Goal: Complete application form

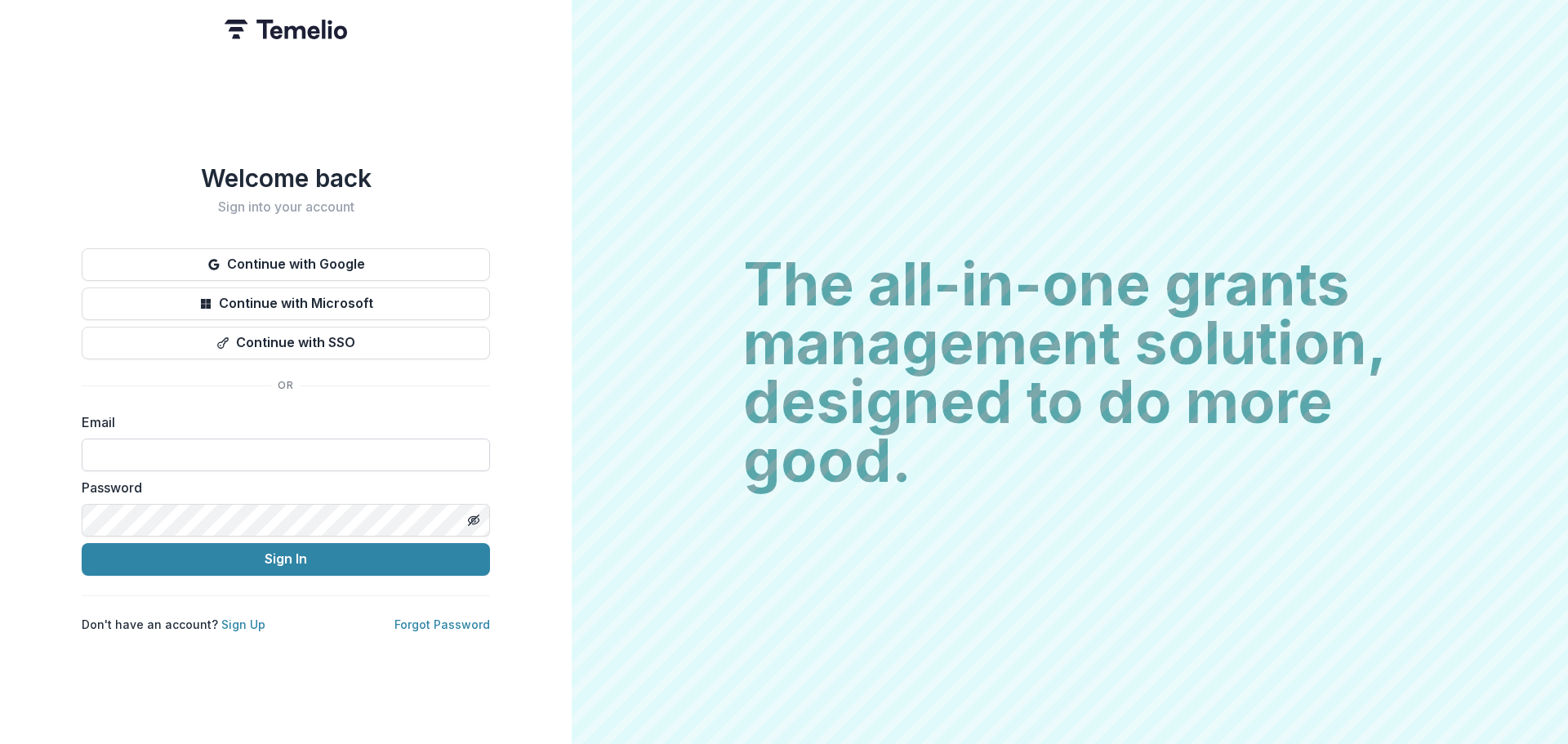
click at [334, 439] on input at bounding box center [286, 455] width 408 height 32
click at [372, 266] on button "Continue with Google" at bounding box center [286, 264] width 408 height 32
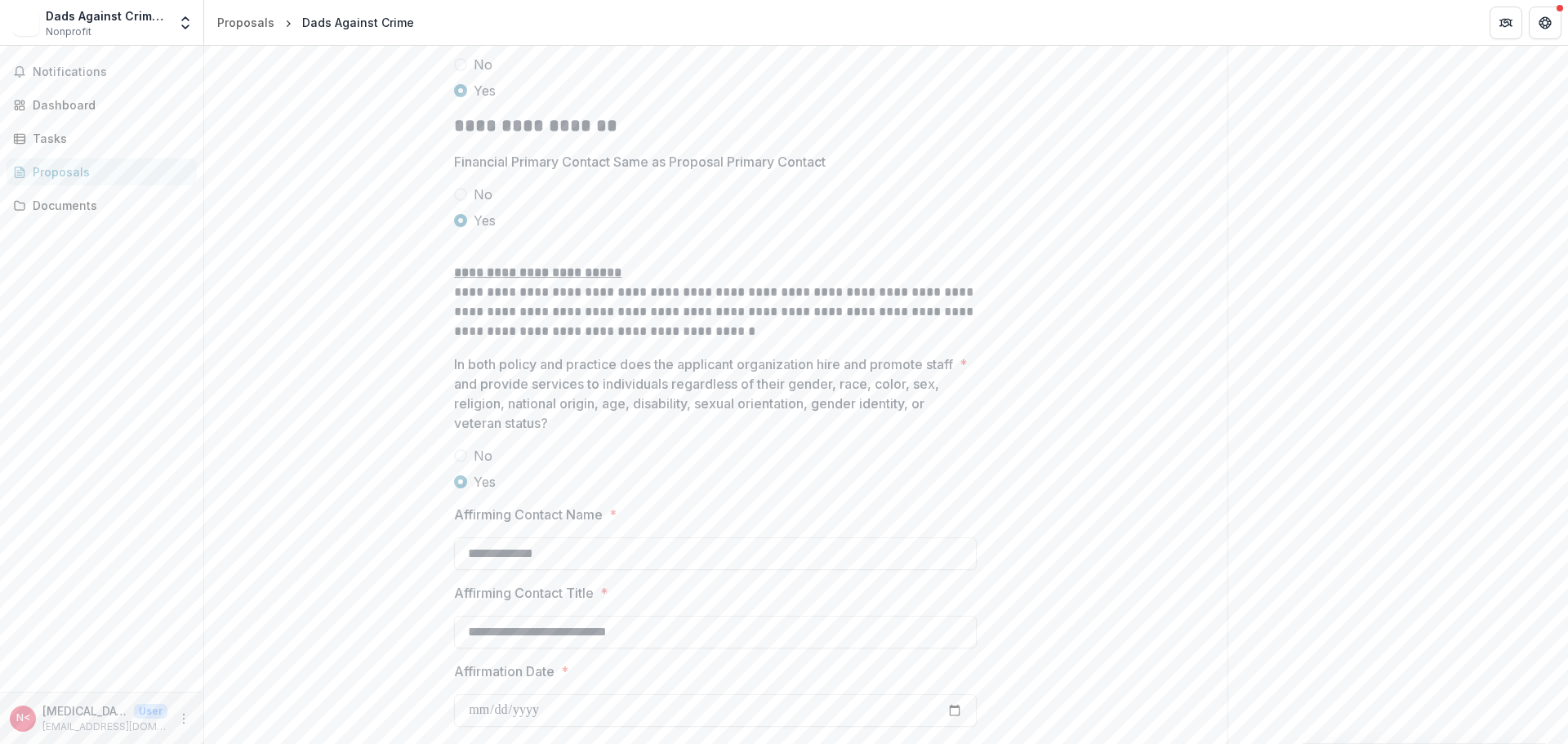
scroll to position [2675, 0]
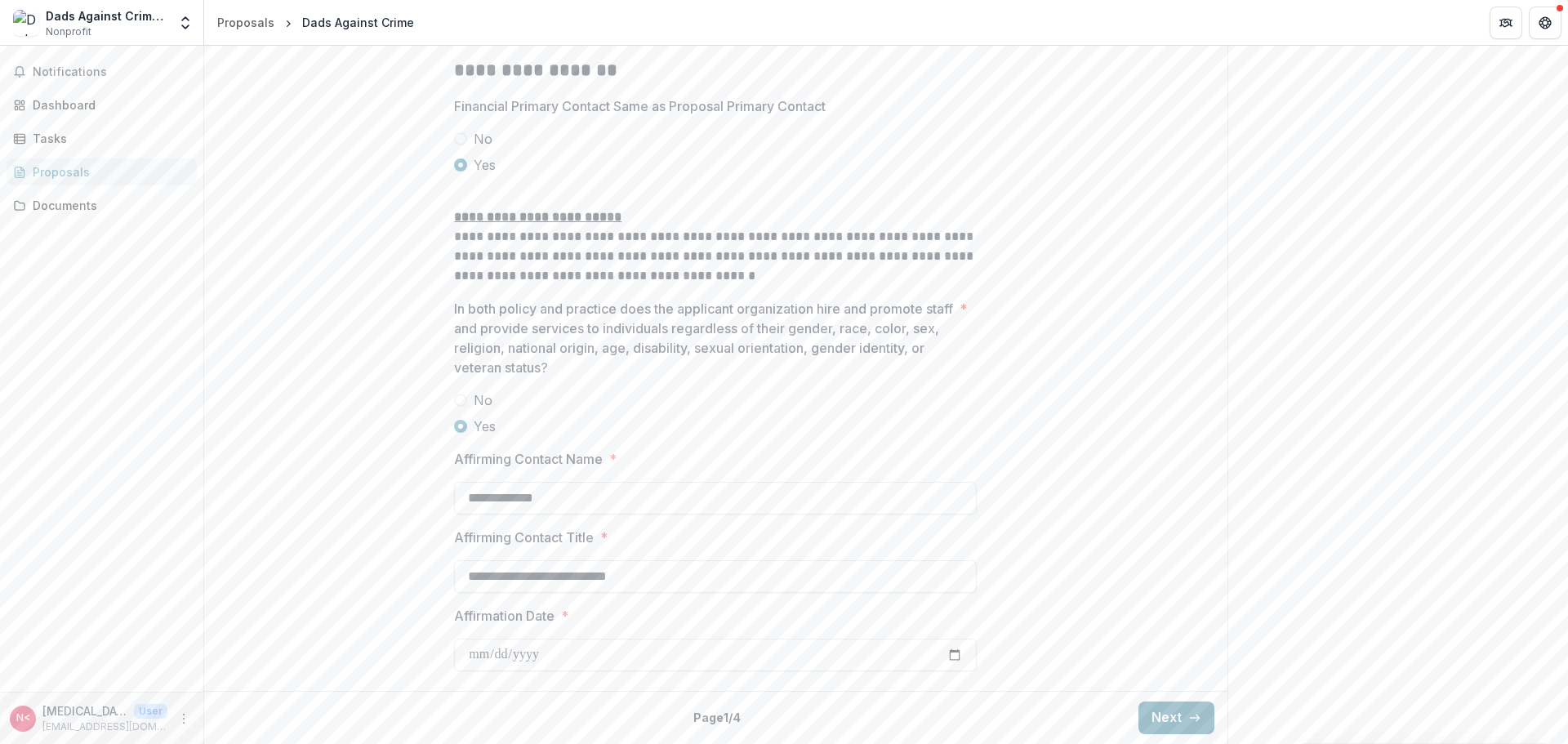
click at [1190, 712] on icon "button" at bounding box center [1195, 718] width 13 height 13
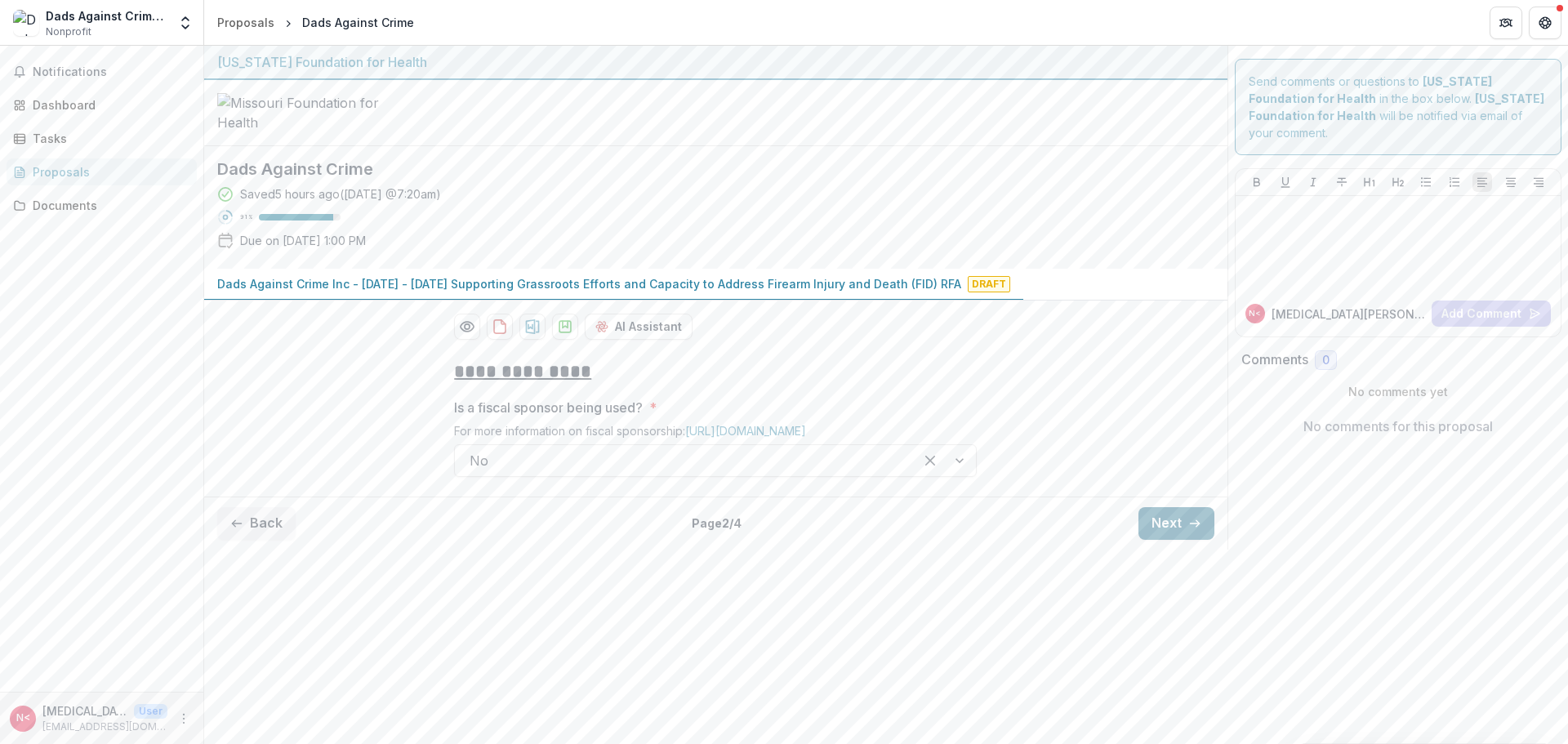
scroll to position [0, 0]
click at [1163, 540] on button "Next" at bounding box center [1176, 523] width 76 height 32
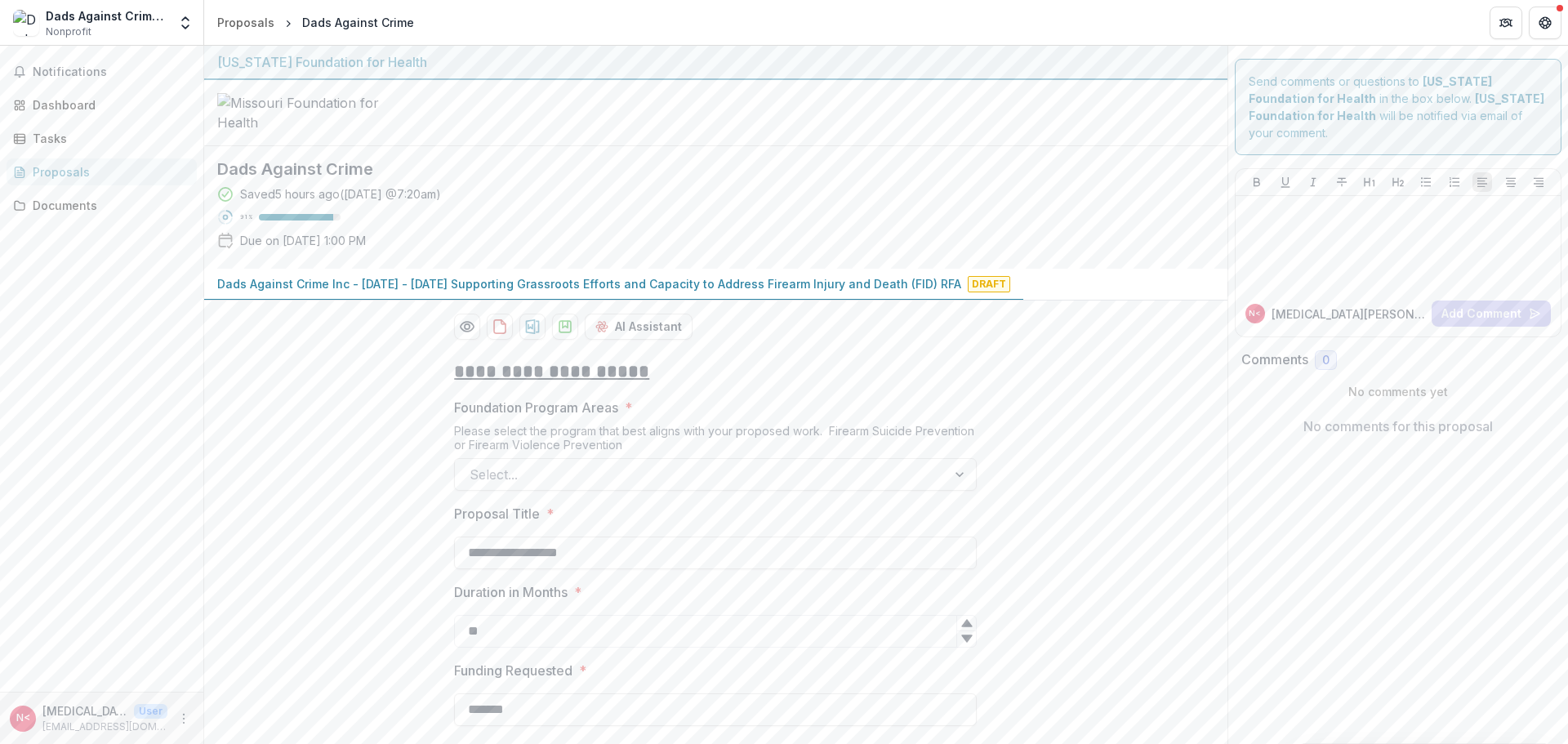
click at [887, 458] on div "Please select the program that best aligns with your proposed work. Firearm Sui…" at bounding box center [715, 441] width 523 height 34
click at [920, 486] on div at bounding box center [701, 475] width 463 height 23
click at [927, 486] on div at bounding box center [701, 475] width 463 height 23
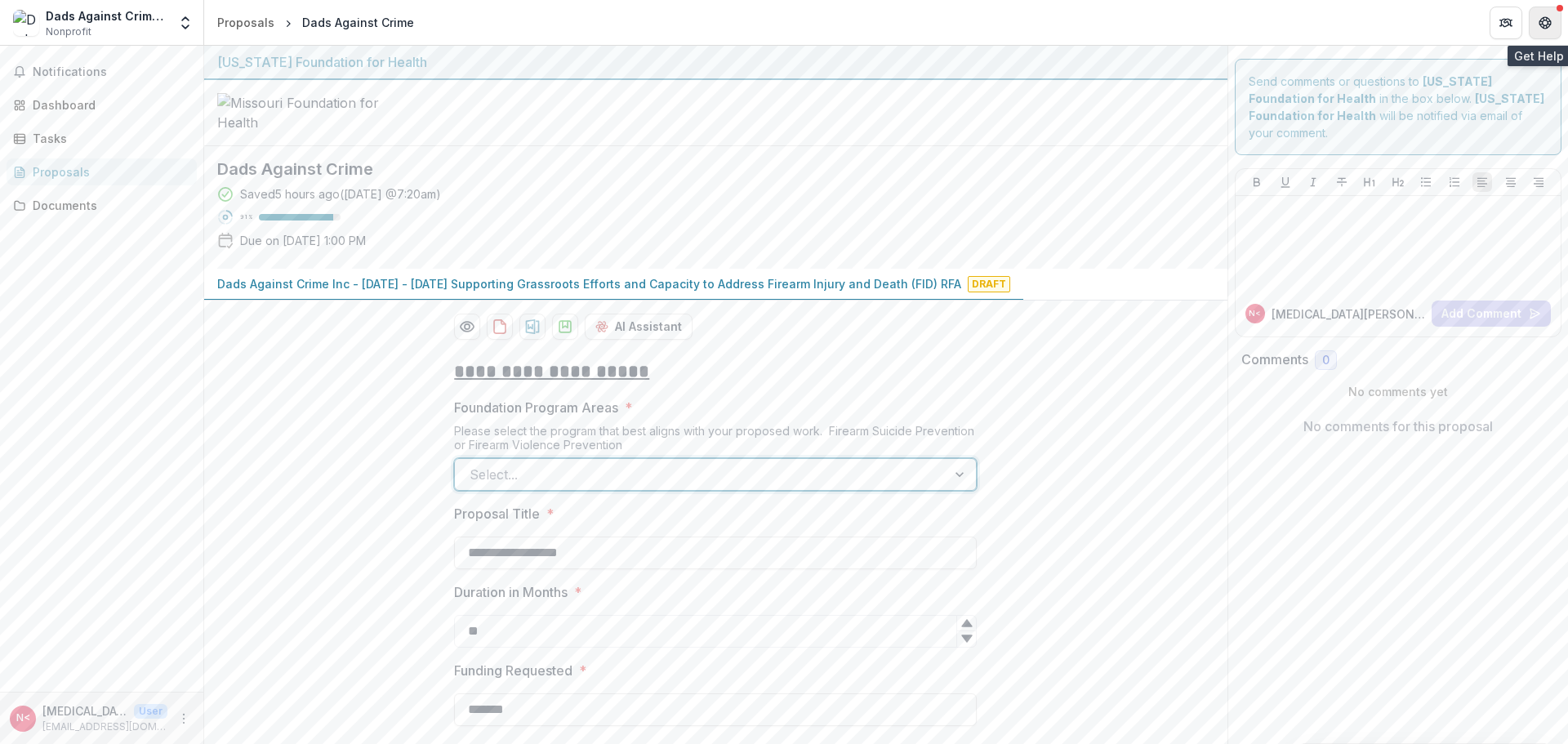
click at [1530, 26] on button "Get Help" at bounding box center [1544, 22] width 32 height 32
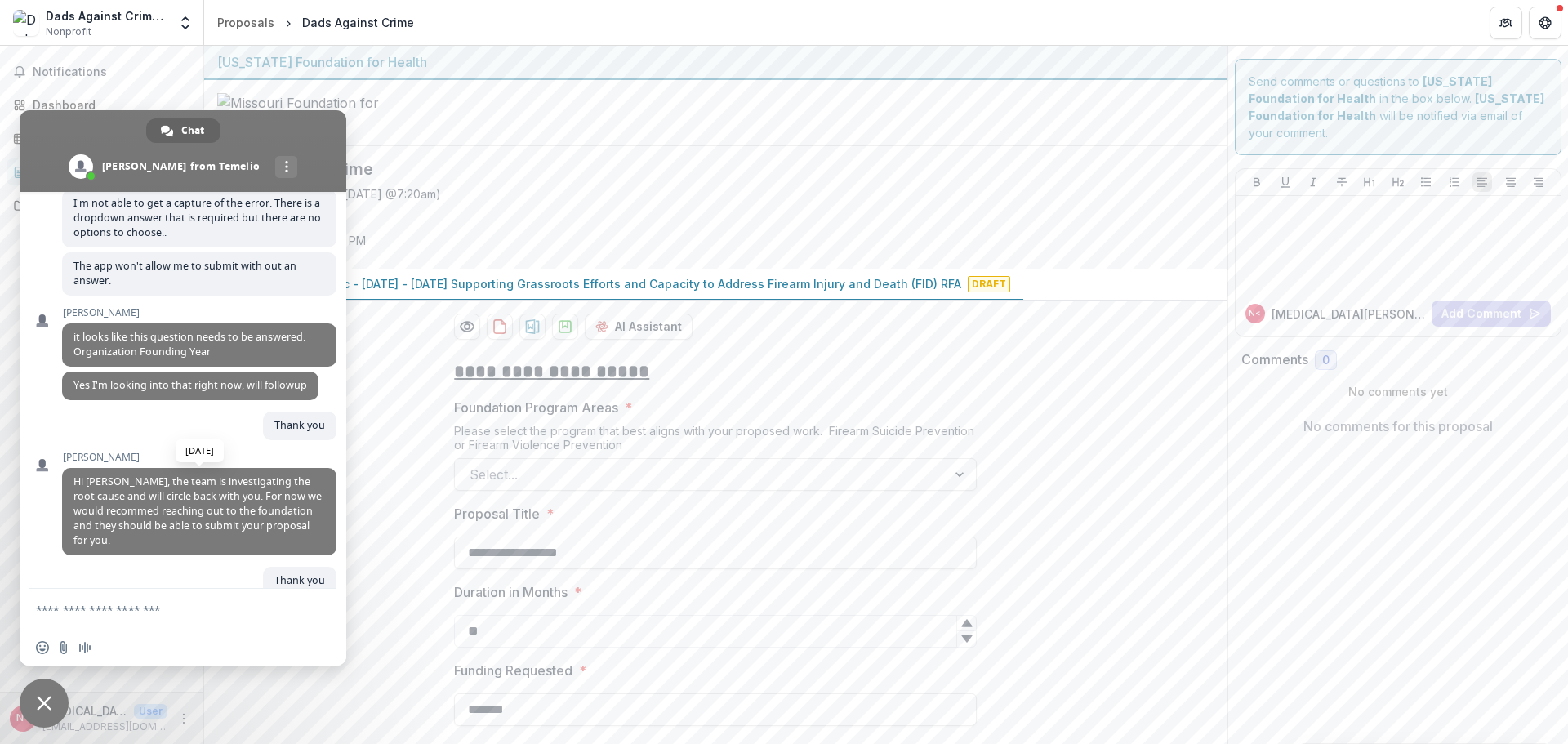
scroll to position [364, 0]
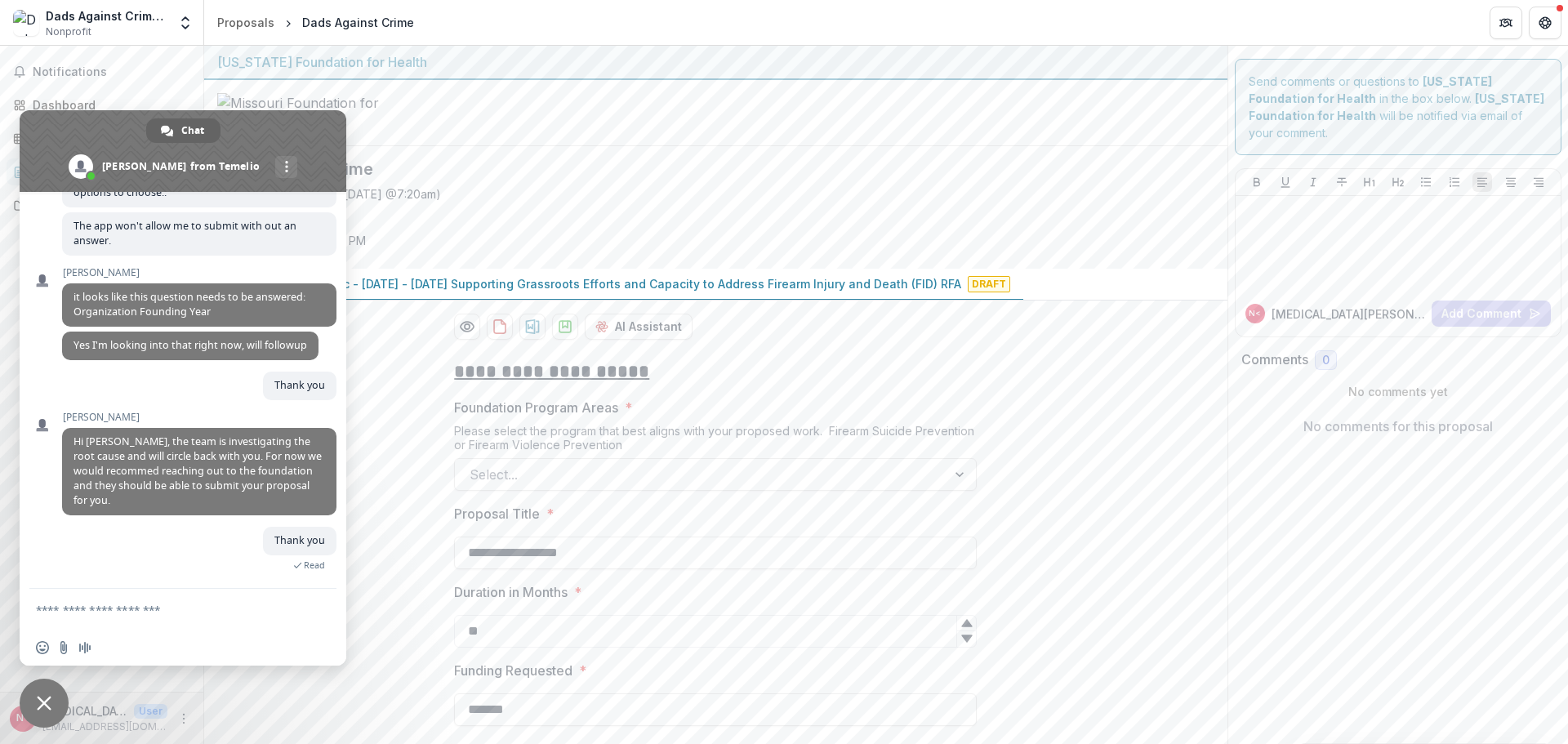
click at [208, 608] on textarea "Compose your message..." at bounding box center [166, 609] width 261 height 41
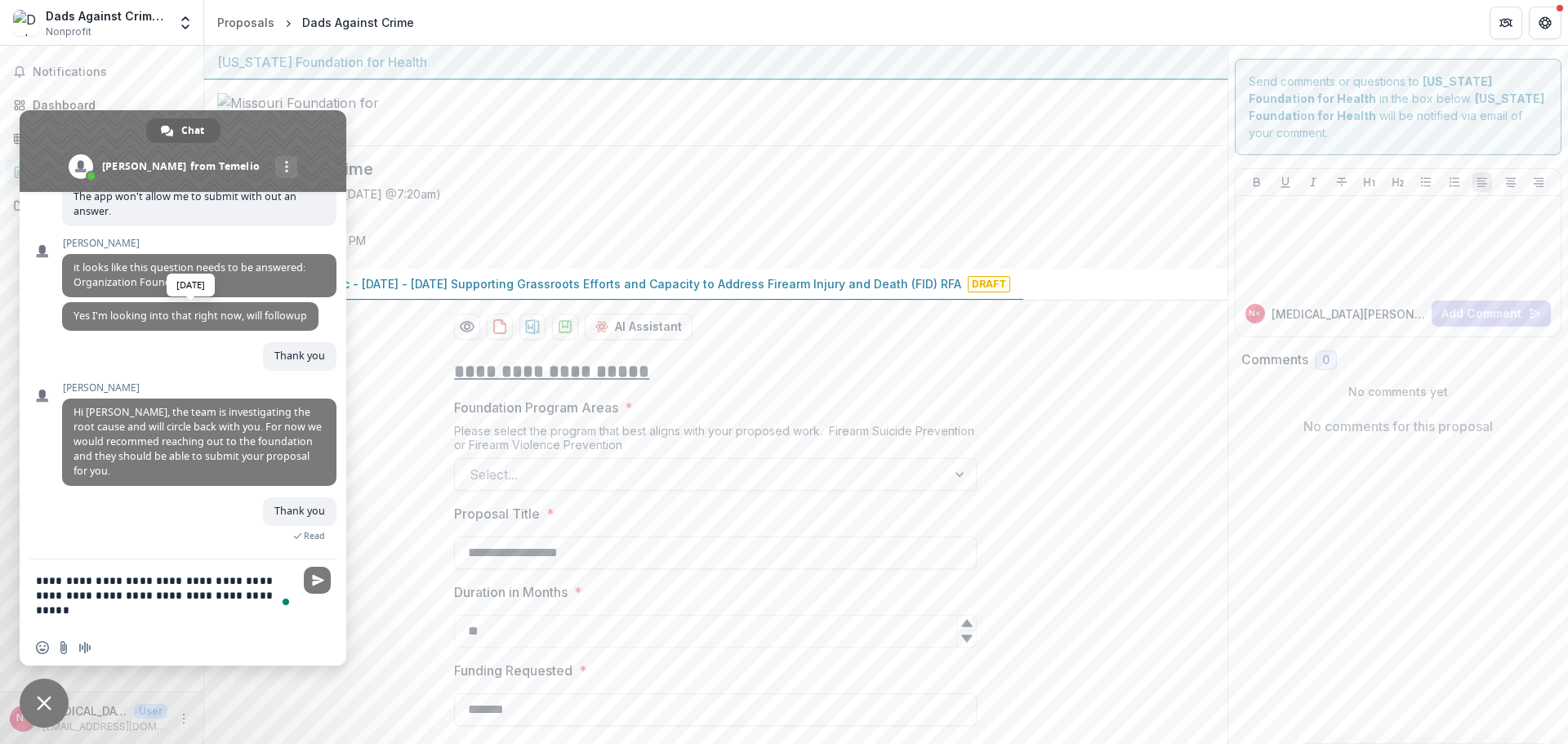
type textarea "**********"
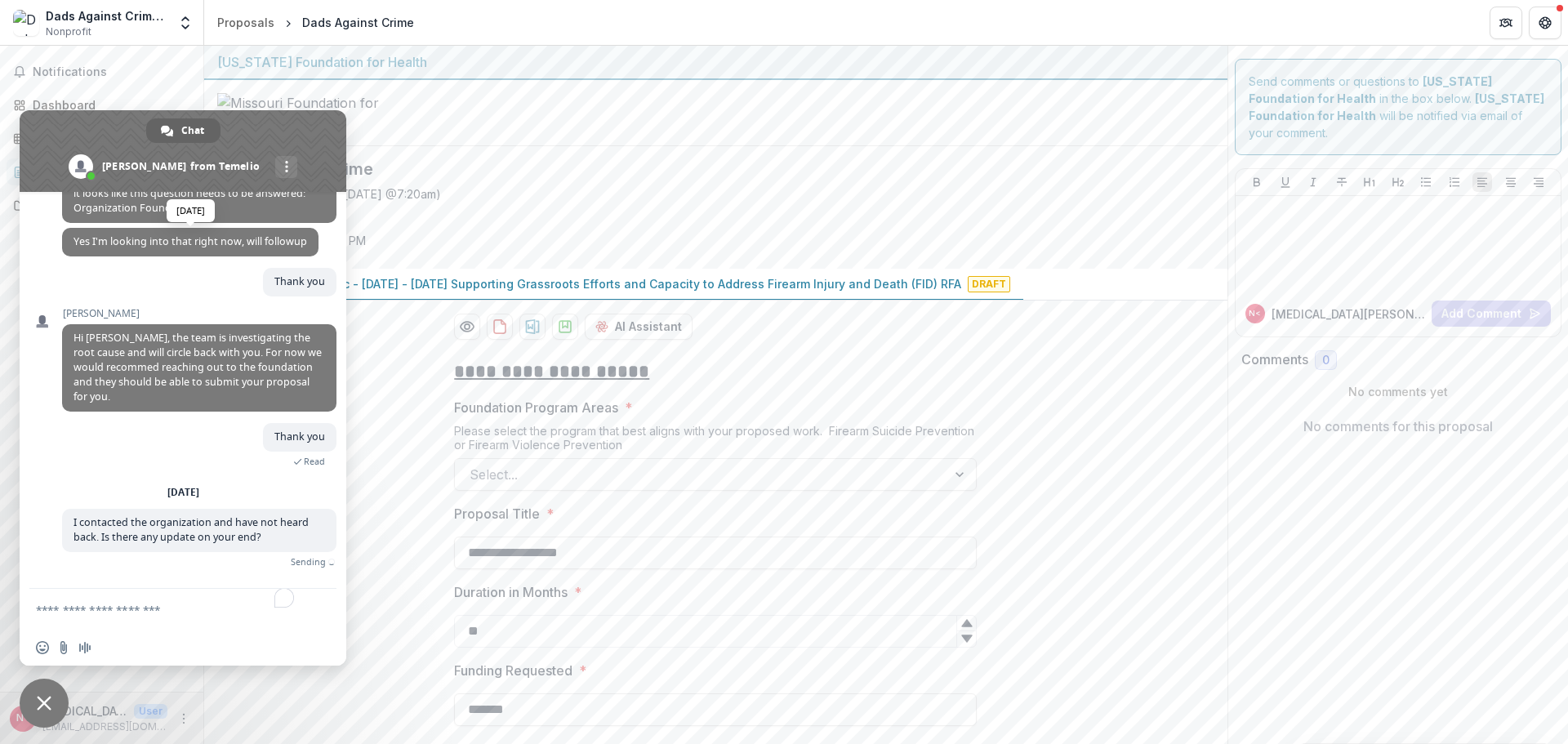
scroll to position [449, 0]
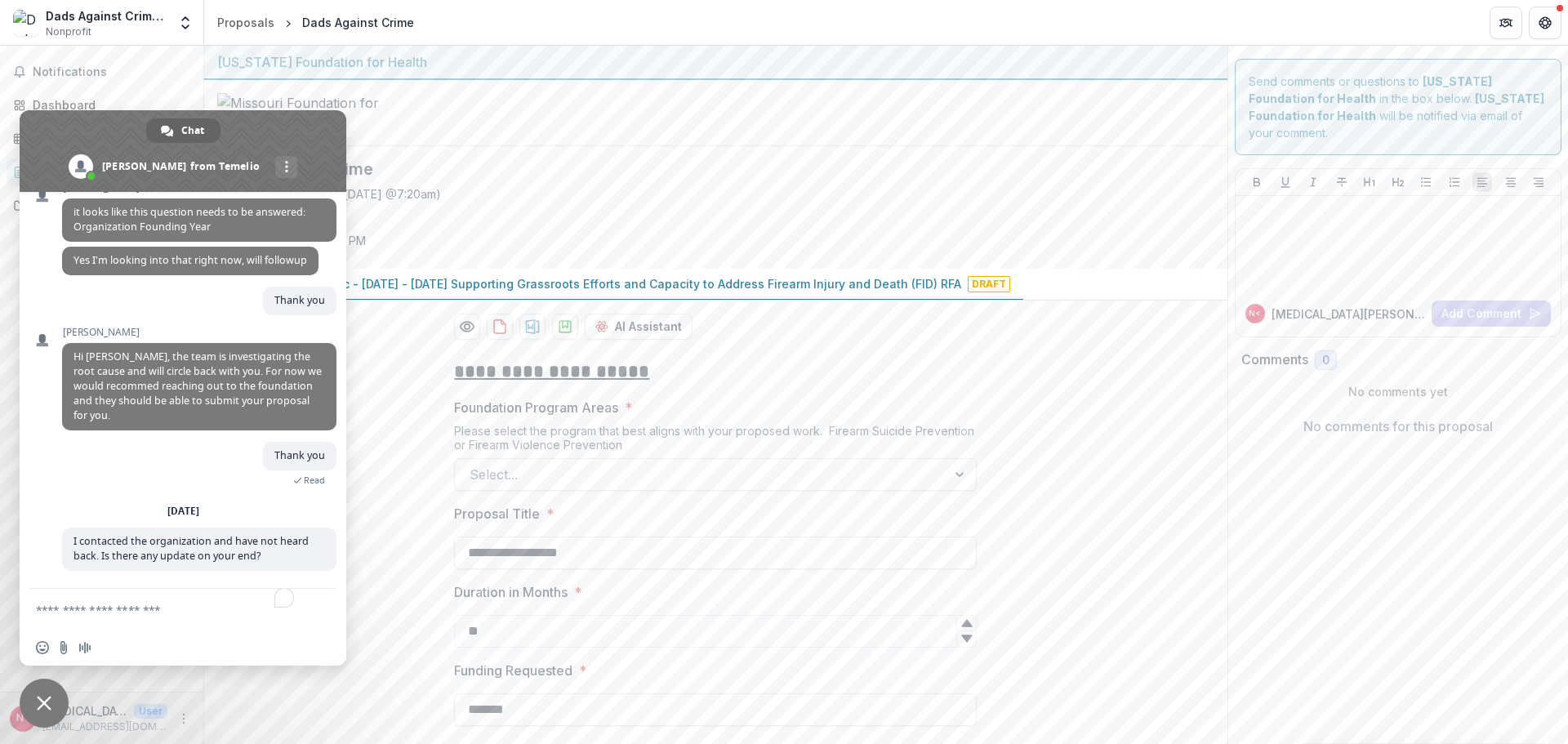
click at [533, 30] on header "Proposals Dads Against Crime" at bounding box center [886, 22] width 1364 height 45
click at [456, 146] on div at bounding box center [716, 113] width 1023 height 67
drag, startPoint x: 43, startPoint y: 712, endPoint x: 308, endPoint y: 617, distance: 281.5
click at [44, 712] on span "Close chat" at bounding box center [44, 704] width 49 height 49
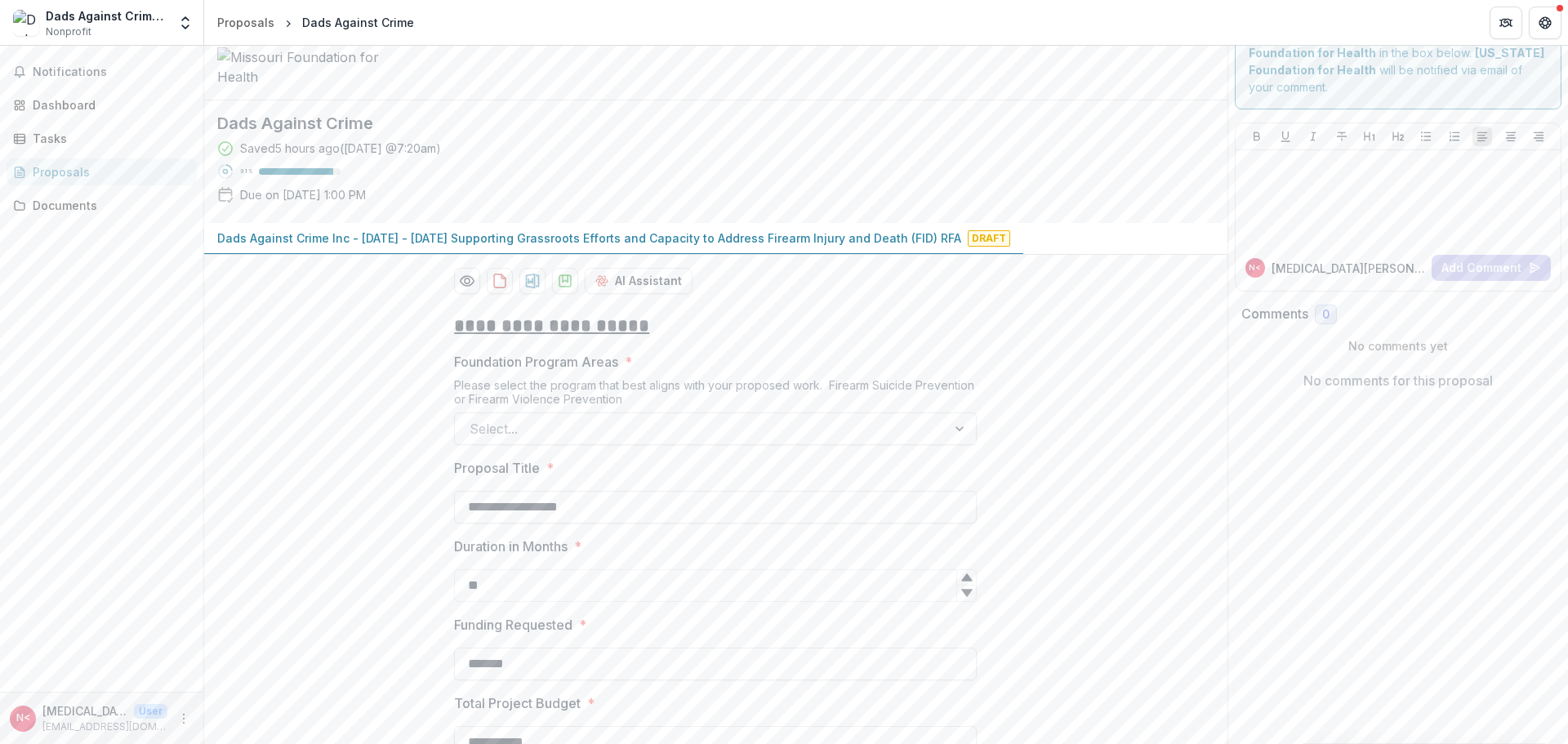
scroll to position [81, 0]
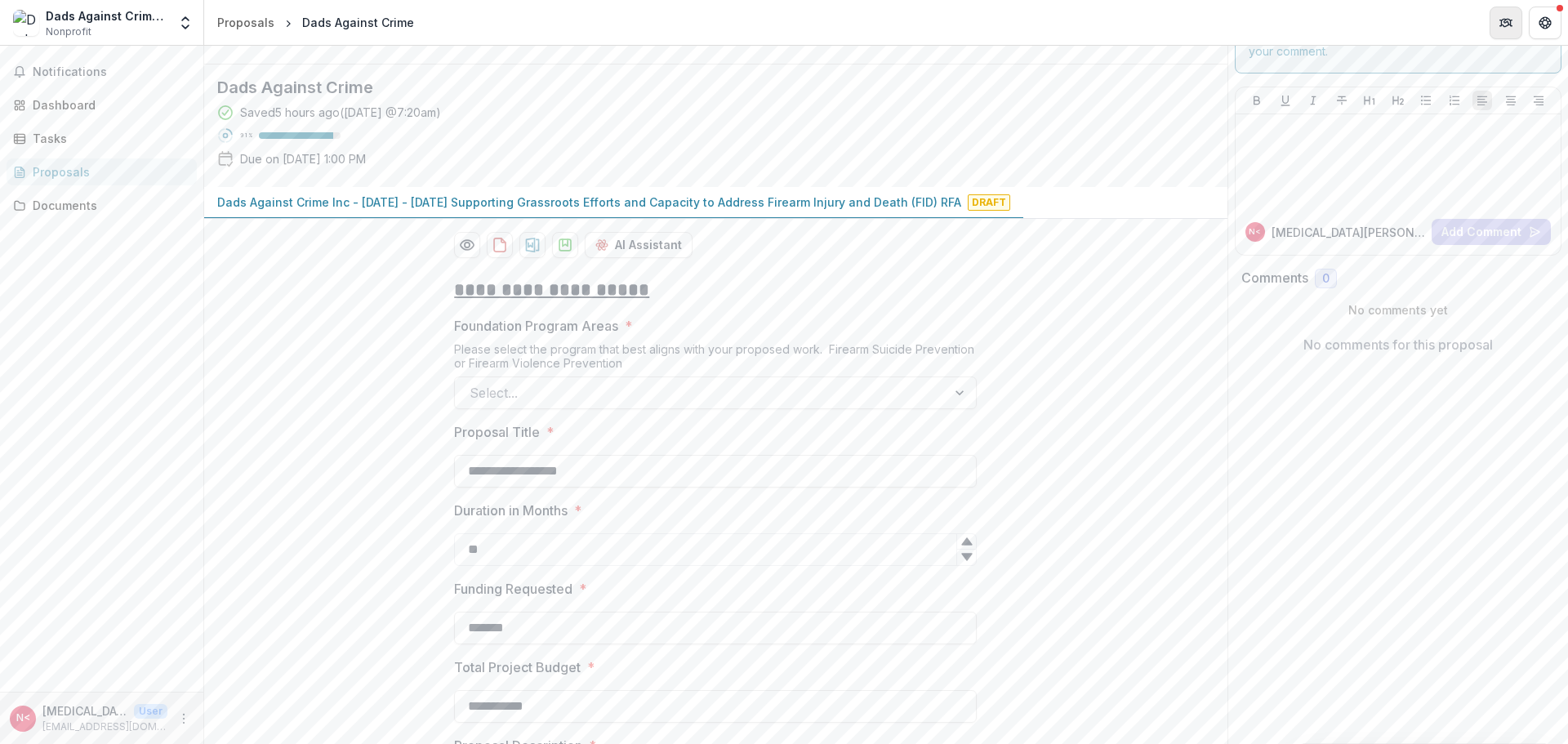
click at [1519, 24] on button "Partners" at bounding box center [1506, 22] width 32 height 32
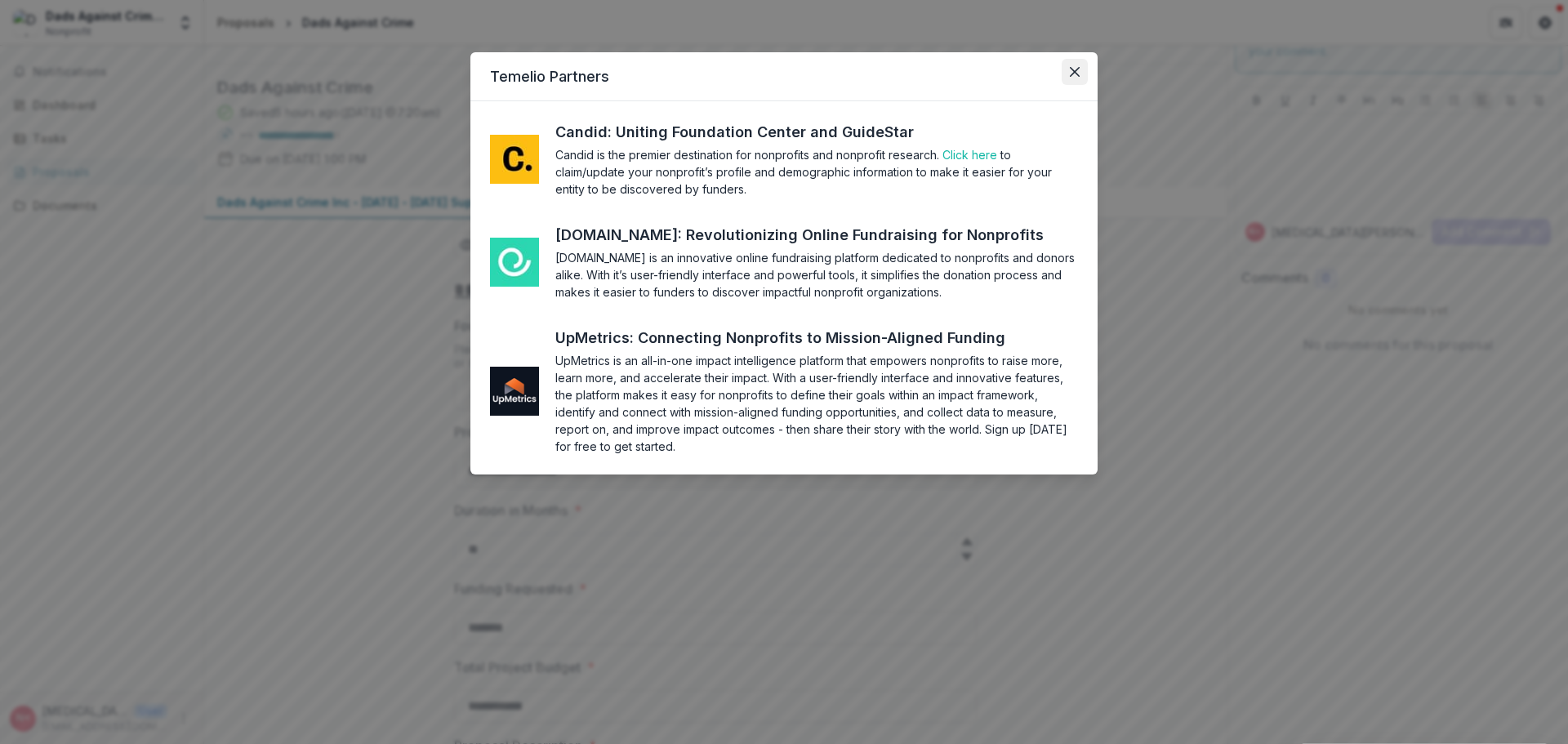
click at [1081, 78] on button "Close" at bounding box center [1075, 72] width 26 height 26
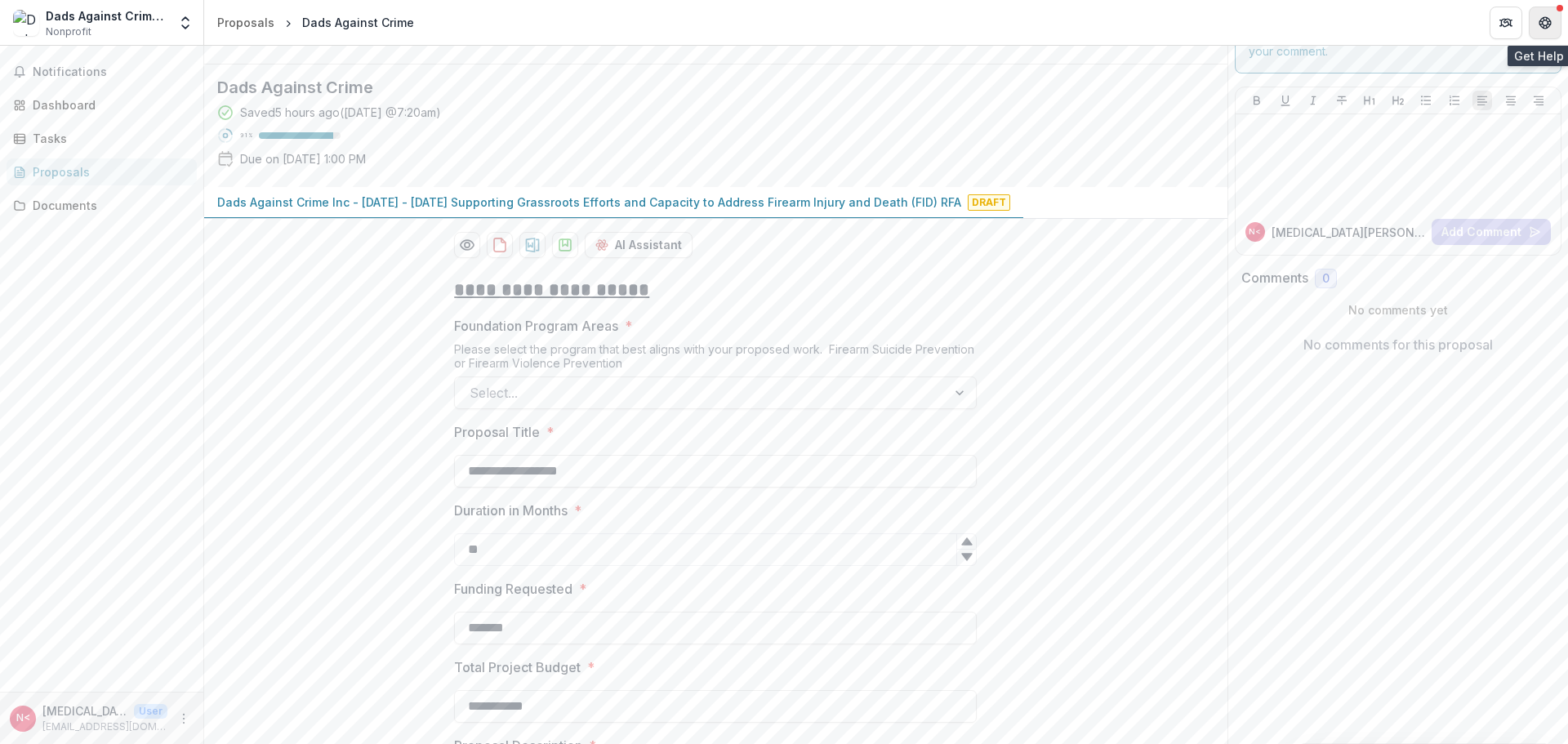
click at [1539, 27] on icon "Get Help" at bounding box center [1544, 23] width 13 height 13
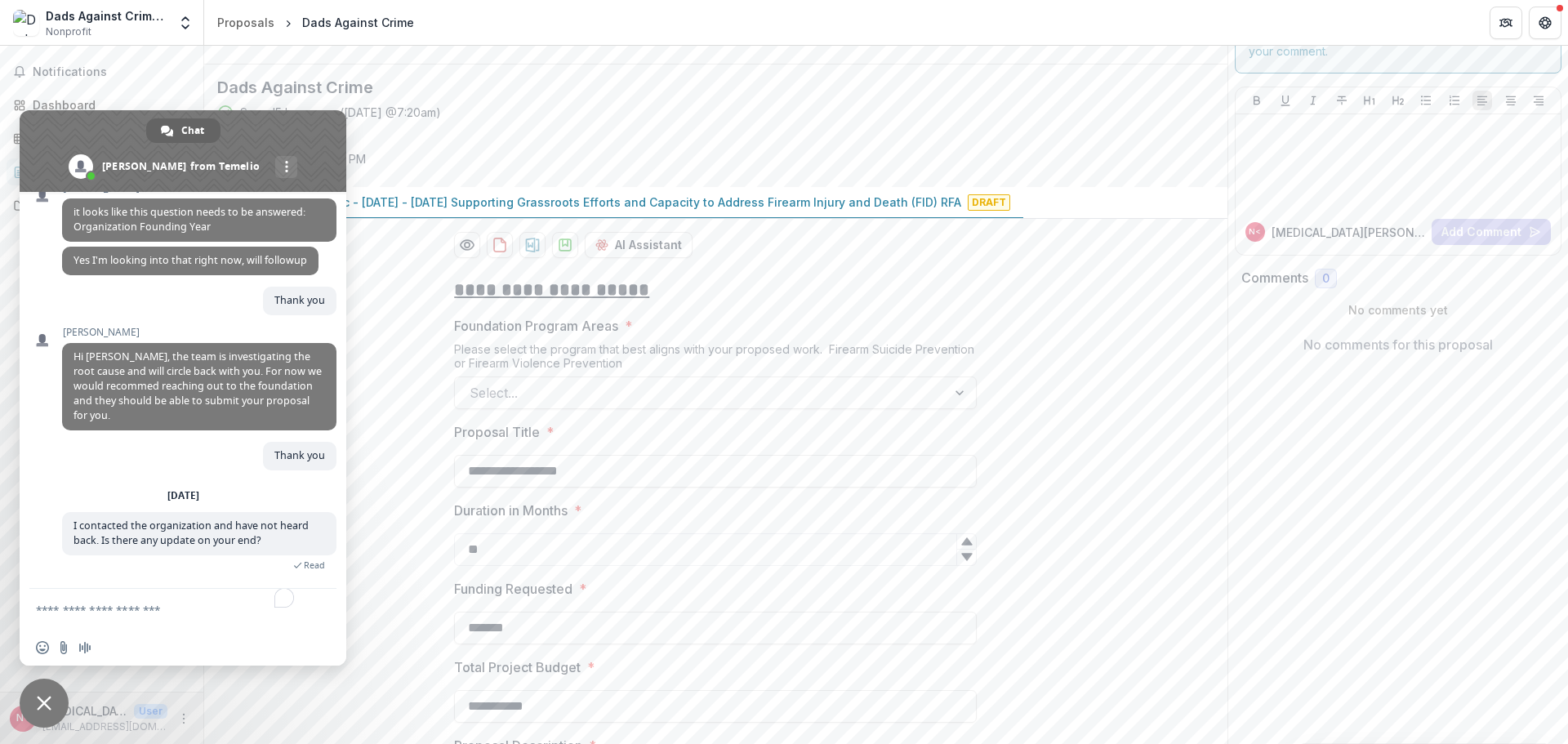
click at [509, 65] on div at bounding box center [716, 32] width 1023 height 67
click at [504, 65] on div at bounding box center [716, 32] width 1023 height 67
click at [27, 695] on span "Close chat" at bounding box center [44, 704] width 49 height 49
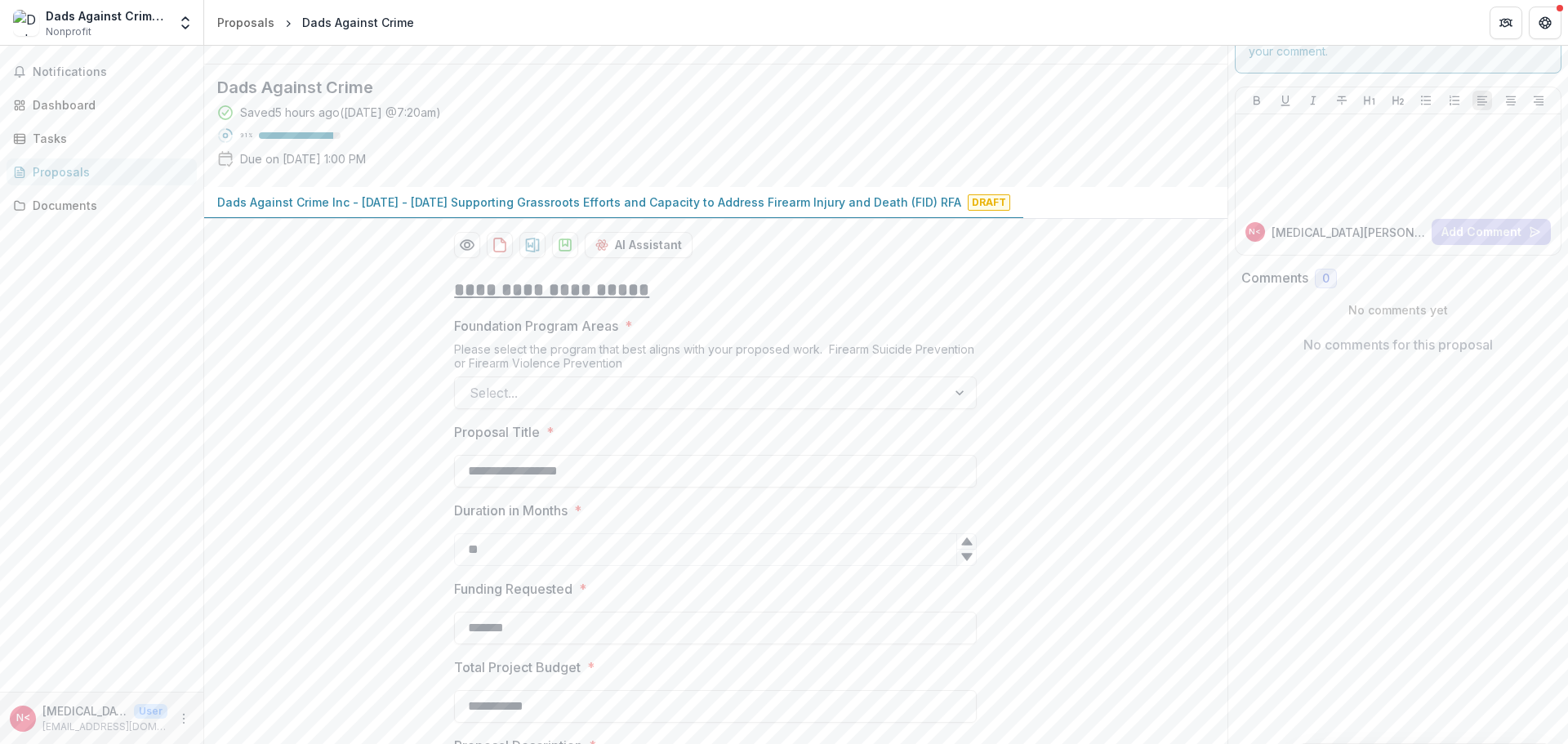
scroll to position [0, 0]
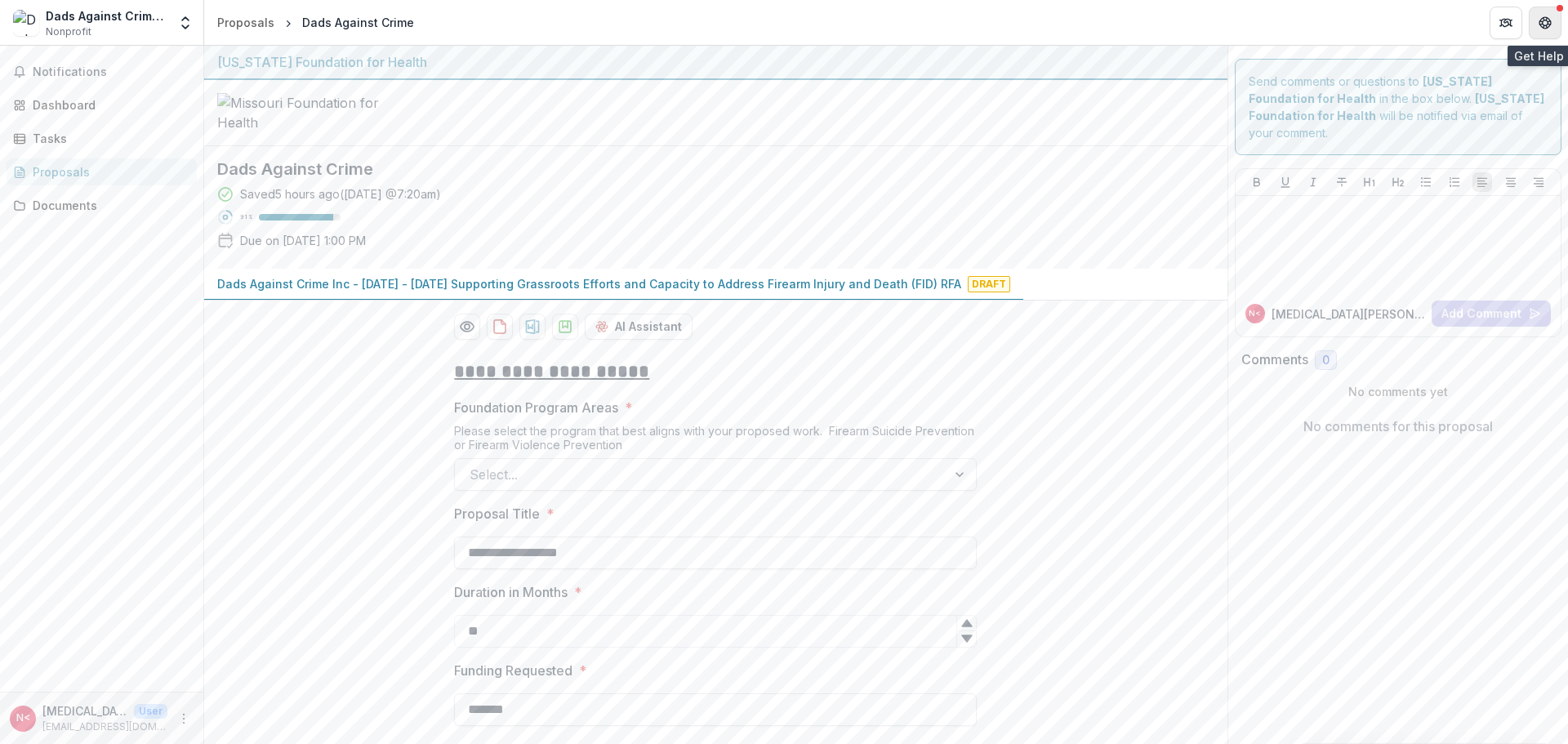
click at [1550, 18] on icon "Get Help" at bounding box center [1544, 23] width 13 height 13
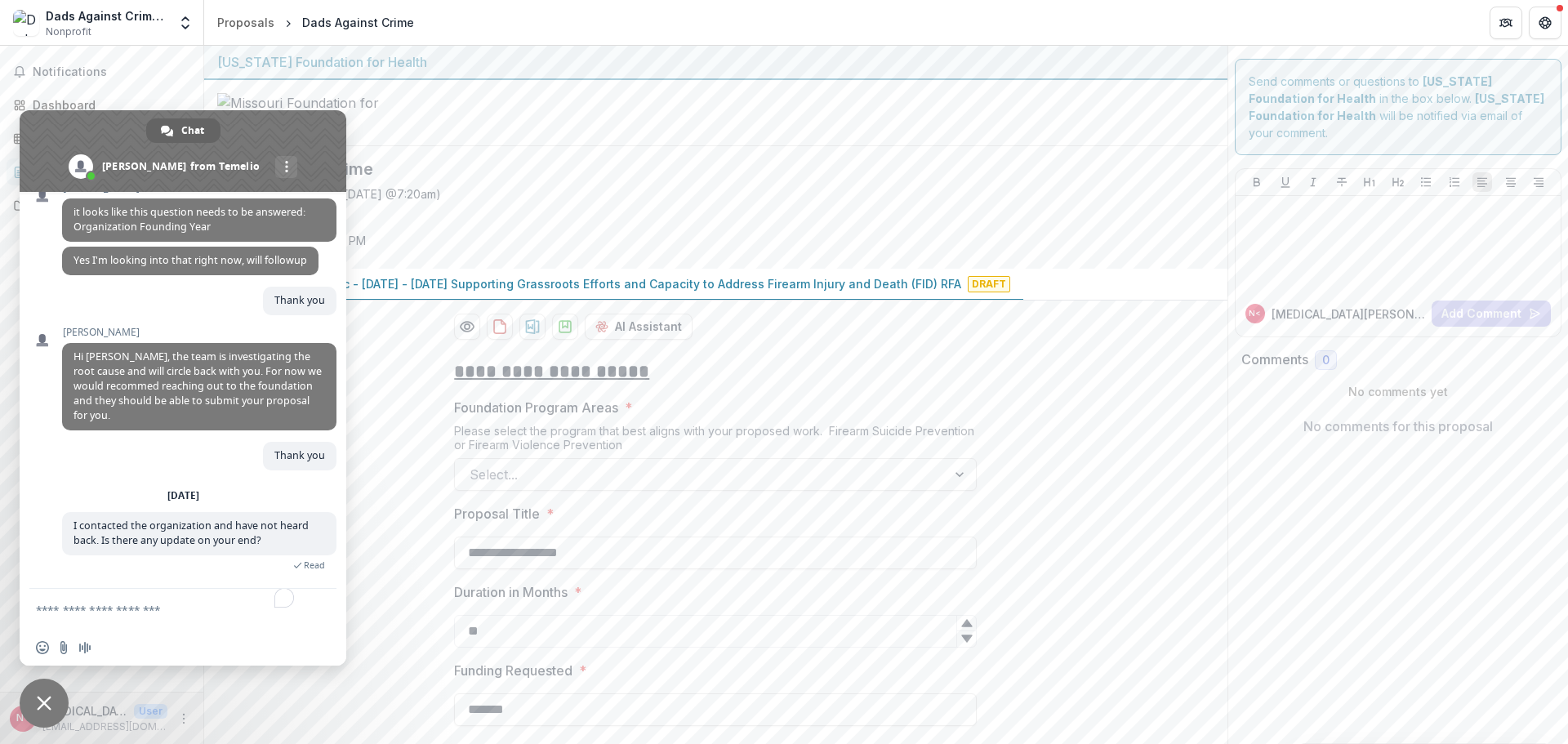
click at [484, 146] on div at bounding box center [716, 113] width 1023 height 67
click at [49, 694] on span "Close chat" at bounding box center [44, 704] width 49 height 49
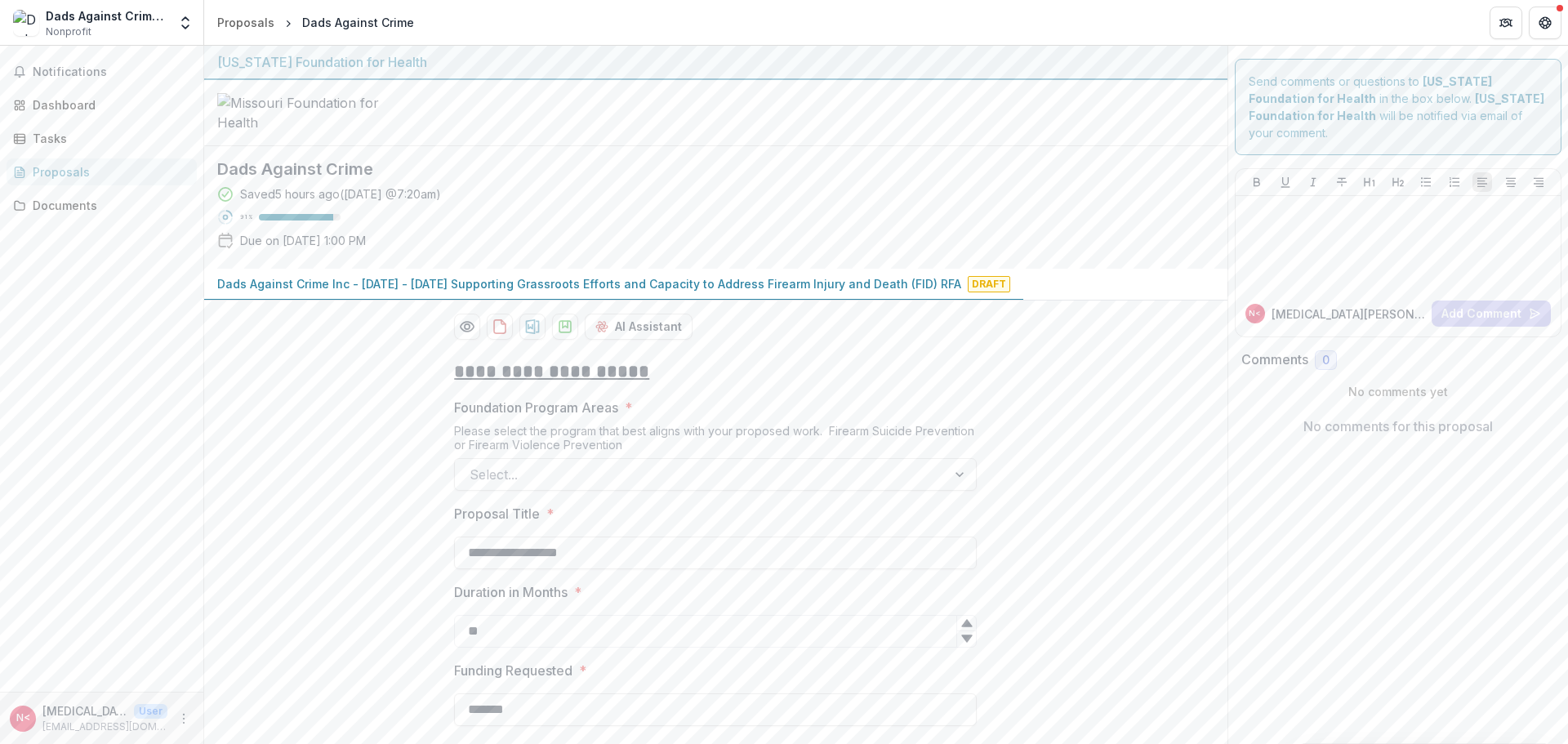
scroll to position [81, 0]
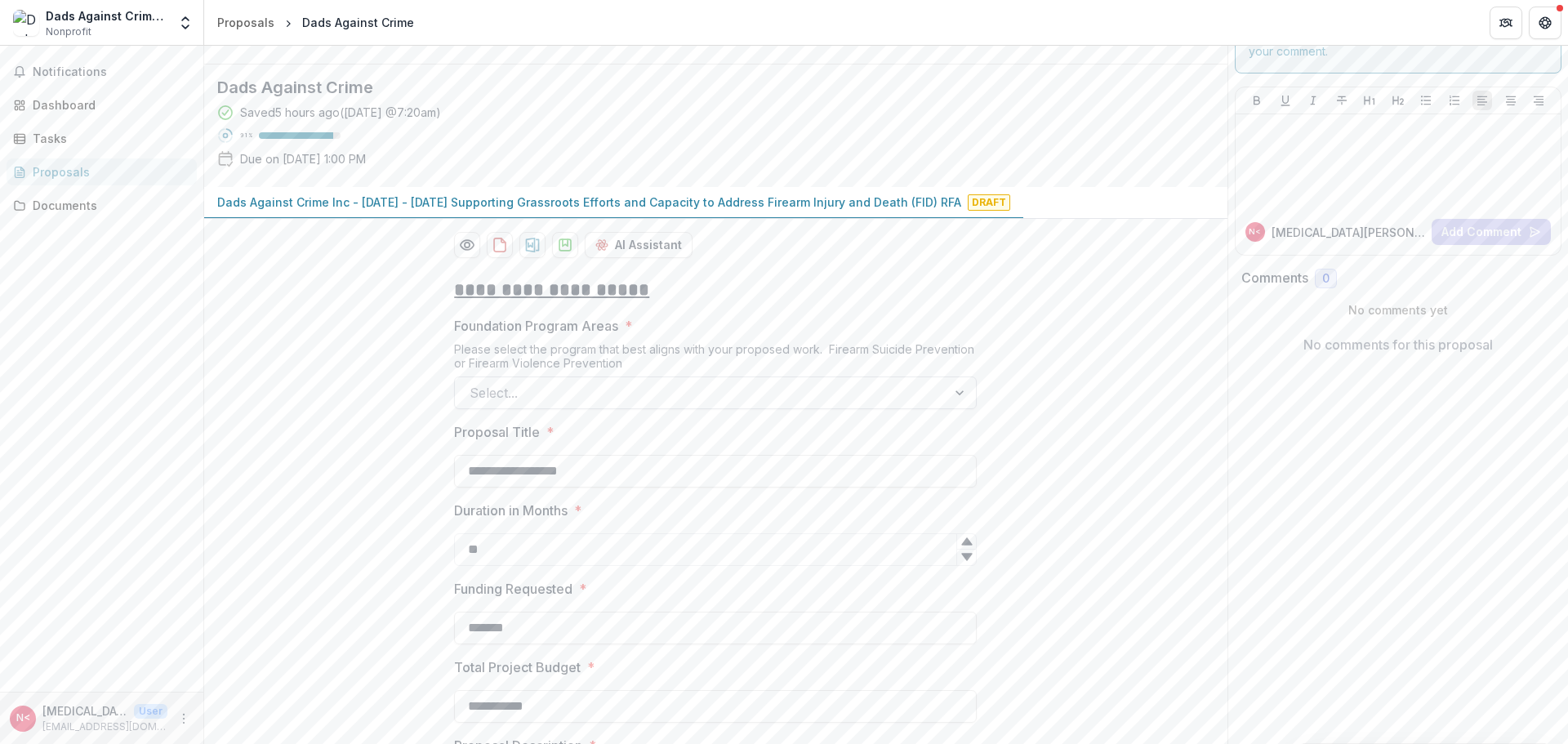
click at [966, 408] on div at bounding box center [962, 393] width 30 height 31
click at [657, 561] on div "No options" at bounding box center [713, 560] width 514 height 32
drag, startPoint x: 584, startPoint y: 513, endPoint x: 424, endPoint y: 511, distance: 160.0
click at [574, 404] on div at bounding box center [701, 393] width 463 height 23
click at [544, 404] on div at bounding box center [701, 393] width 463 height 23
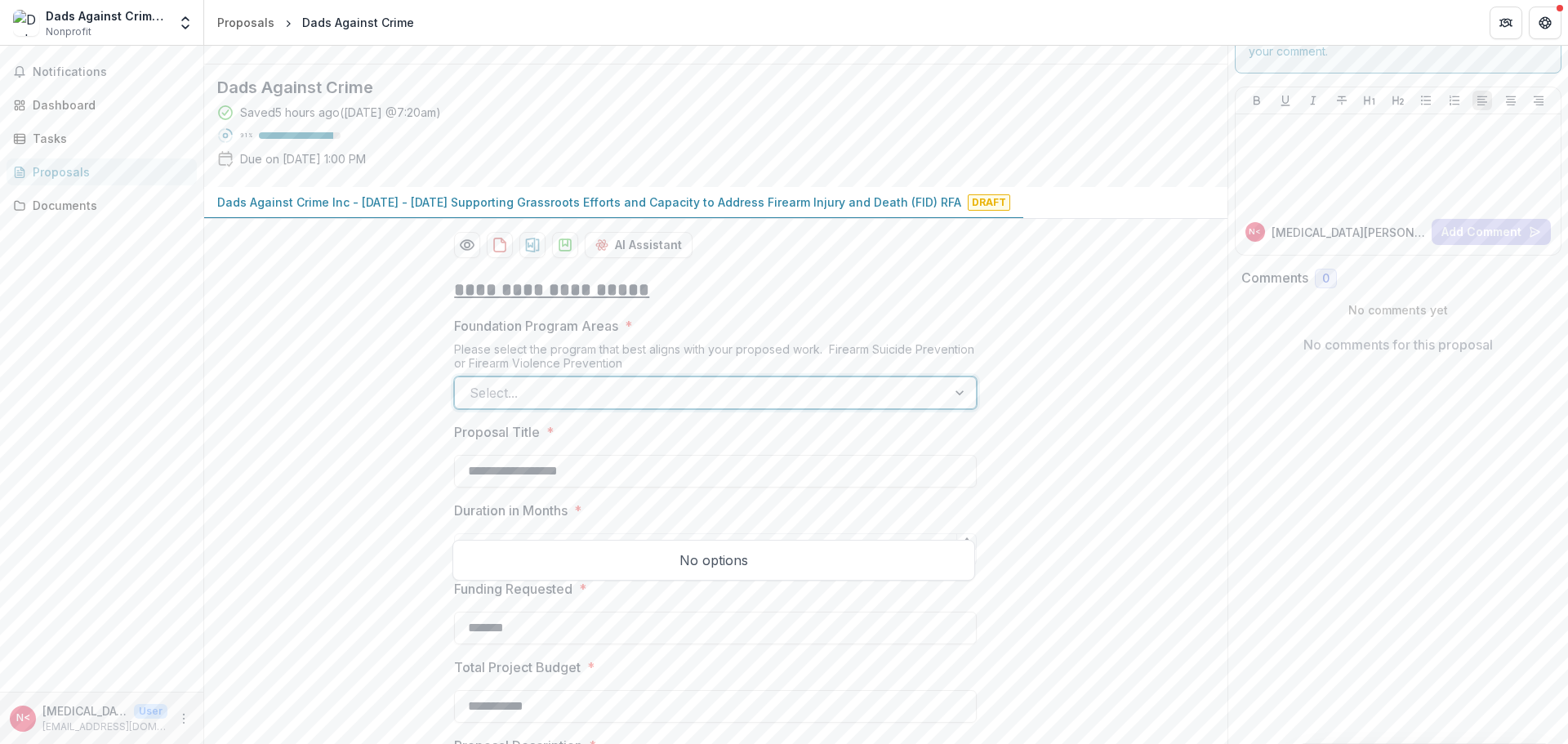
type input "*"
type input "********"
drag, startPoint x: 1290, startPoint y: 561, endPoint x: 1048, endPoint y: 488, distance: 252.8
click at [1275, 558] on div "Send comments or questions to [US_STATE] Foundation for Health in the box below…" at bounding box center [1398, 737] width 342 height 1547
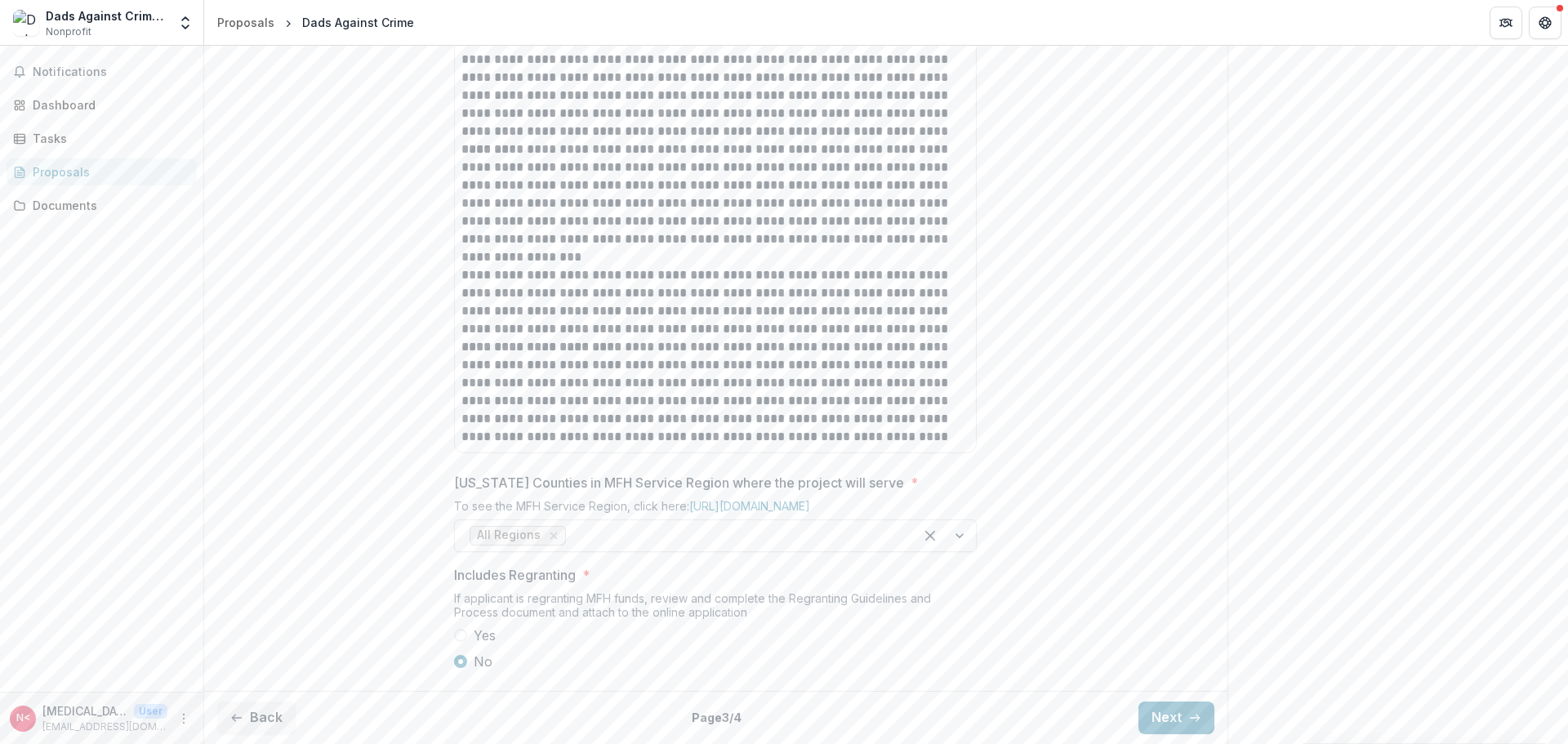
scroll to position [972, 0]
drag, startPoint x: 1152, startPoint y: 707, endPoint x: 1134, endPoint y: 689, distance: 25.5
click at [1151, 705] on button "Next" at bounding box center [1176, 718] width 76 height 32
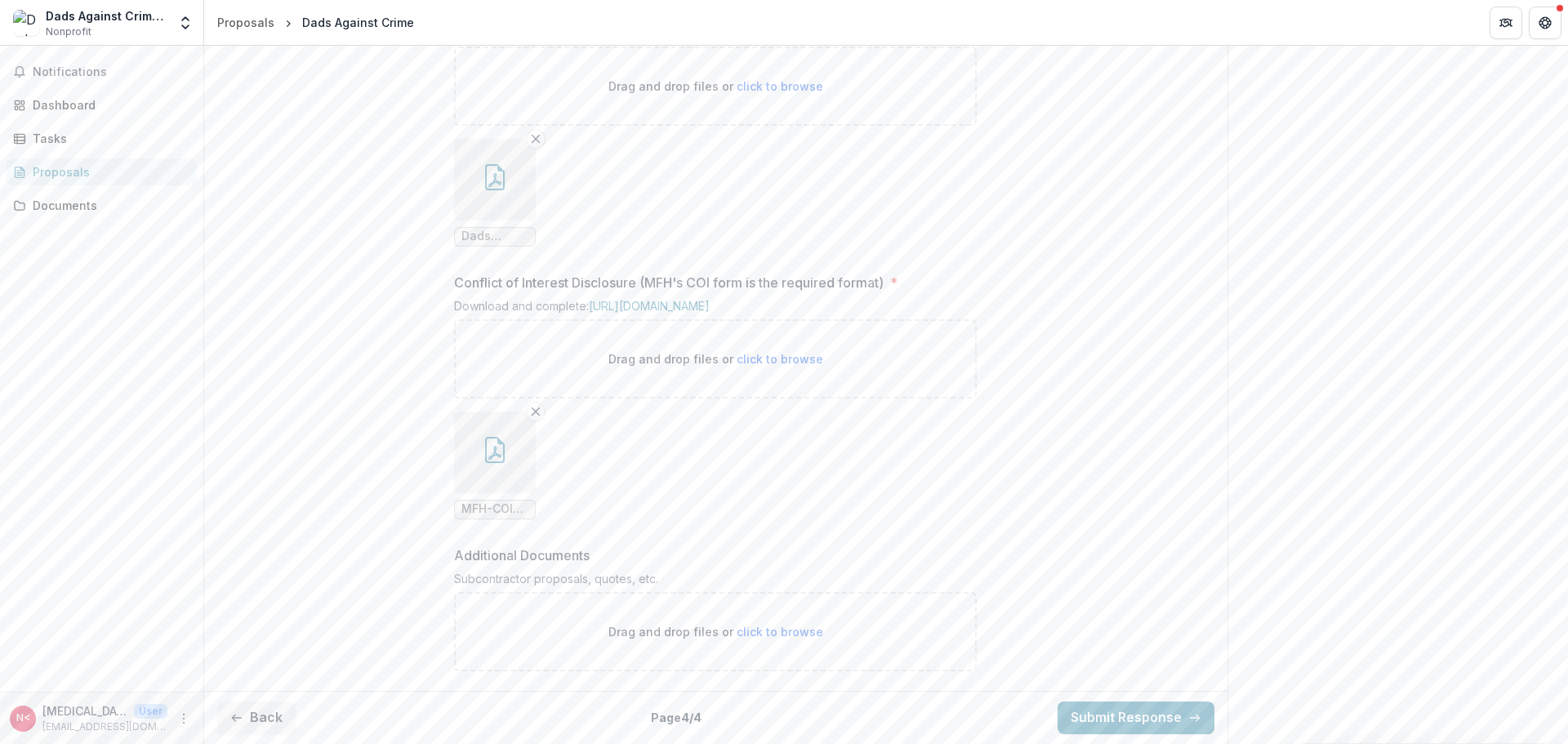
scroll to position [1505, 0]
click at [1187, 709] on button "Submit Response" at bounding box center [1135, 718] width 157 height 32
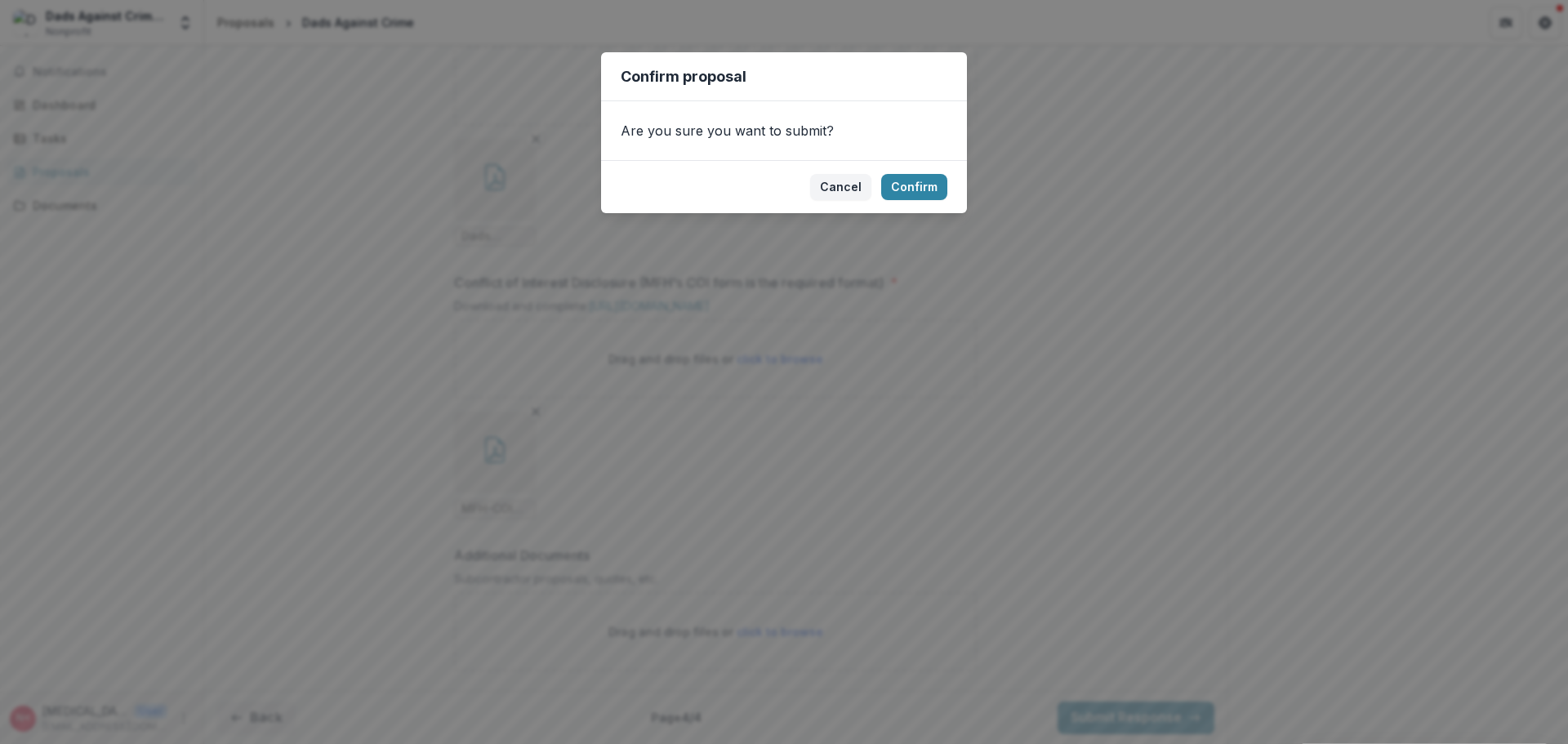
click at [1141, 481] on div "Confirm proposal Are you sure you want to submit? Cancel Confirm" at bounding box center [784, 372] width 1568 height 744
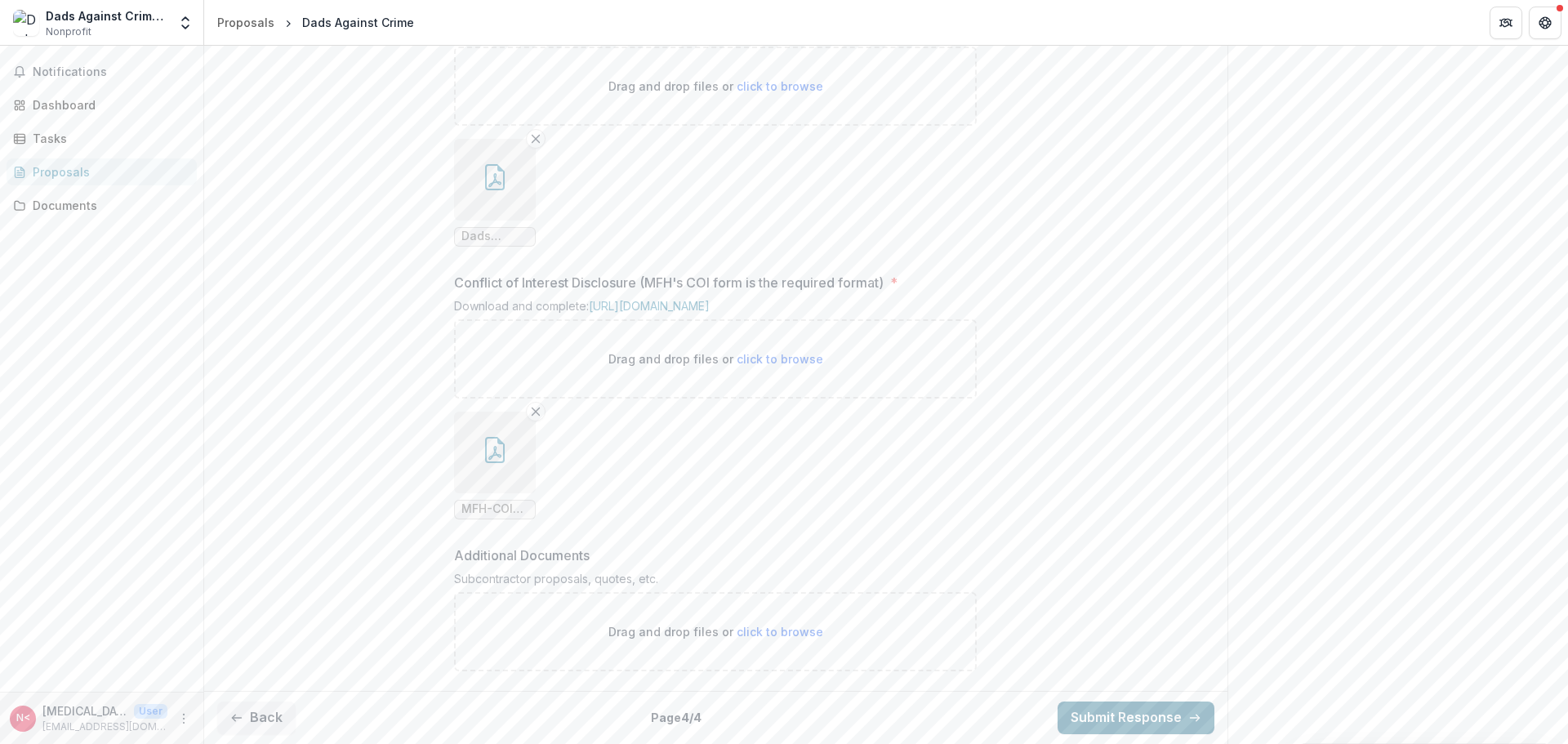
click at [1179, 712] on button "Submit Response" at bounding box center [1135, 718] width 157 height 32
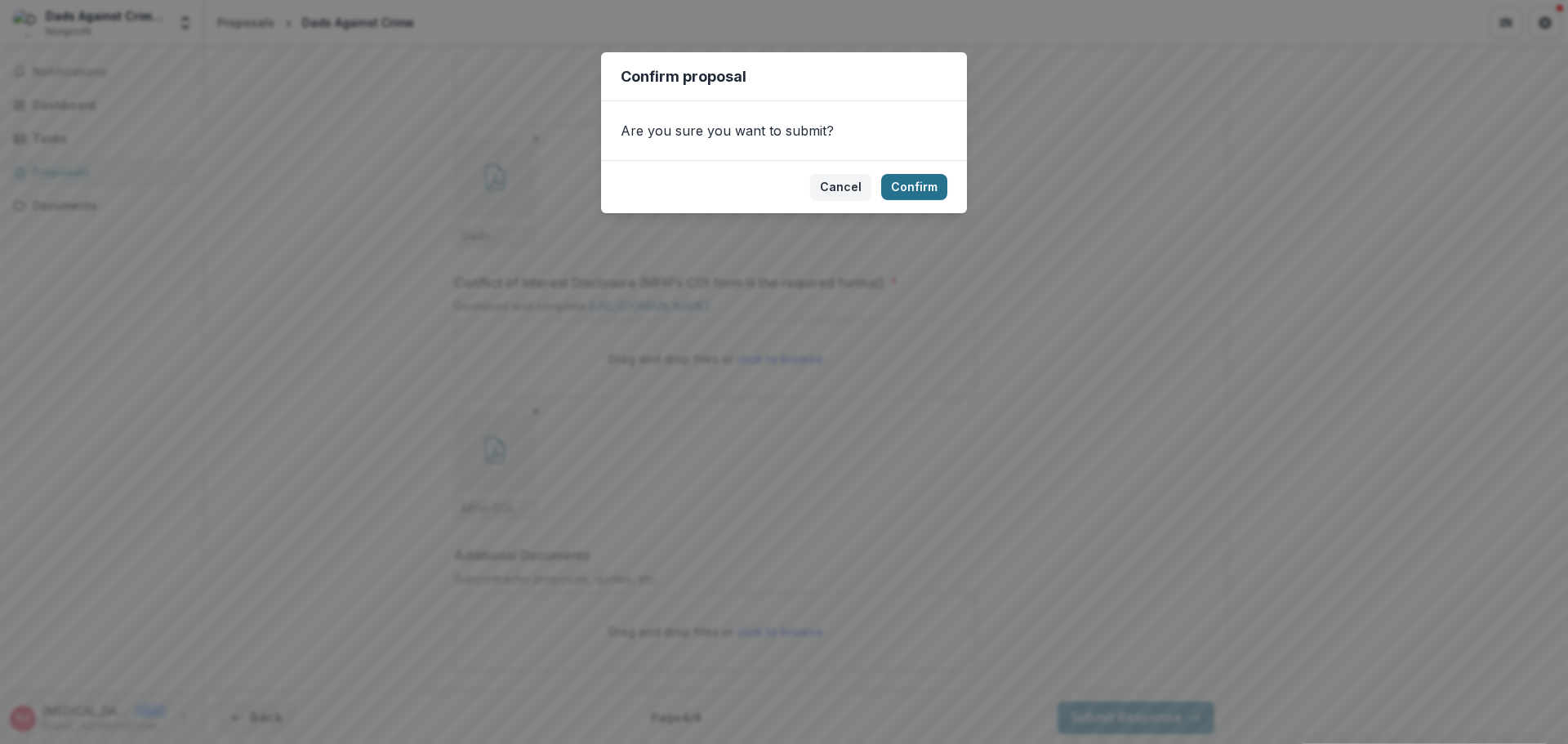
click at [945, 186] on button "Confirm" at bounding box center [915, 188] width 67 height 26
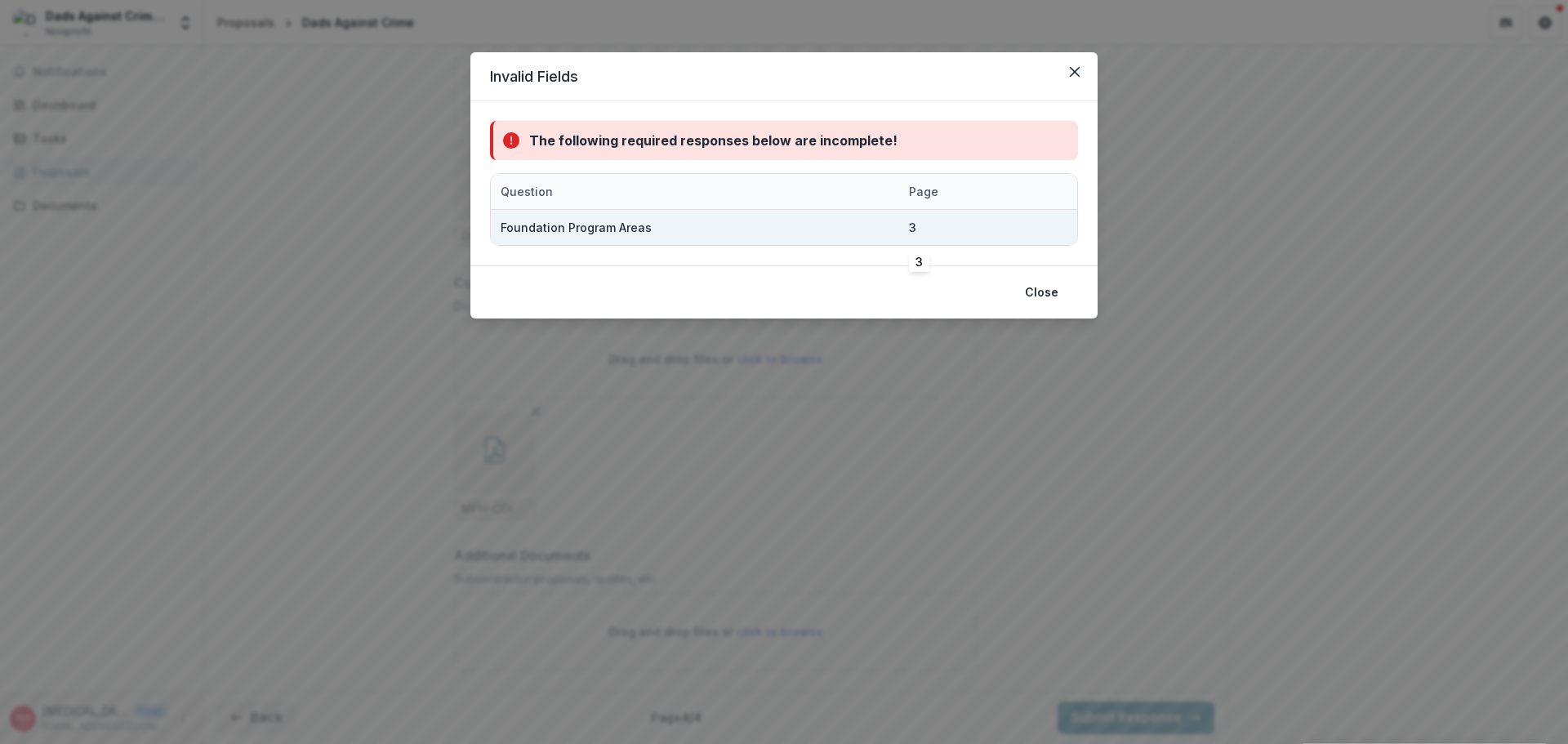
click at [918, 230] on div "3" at bounding box center [940, 228] width 62 height 35
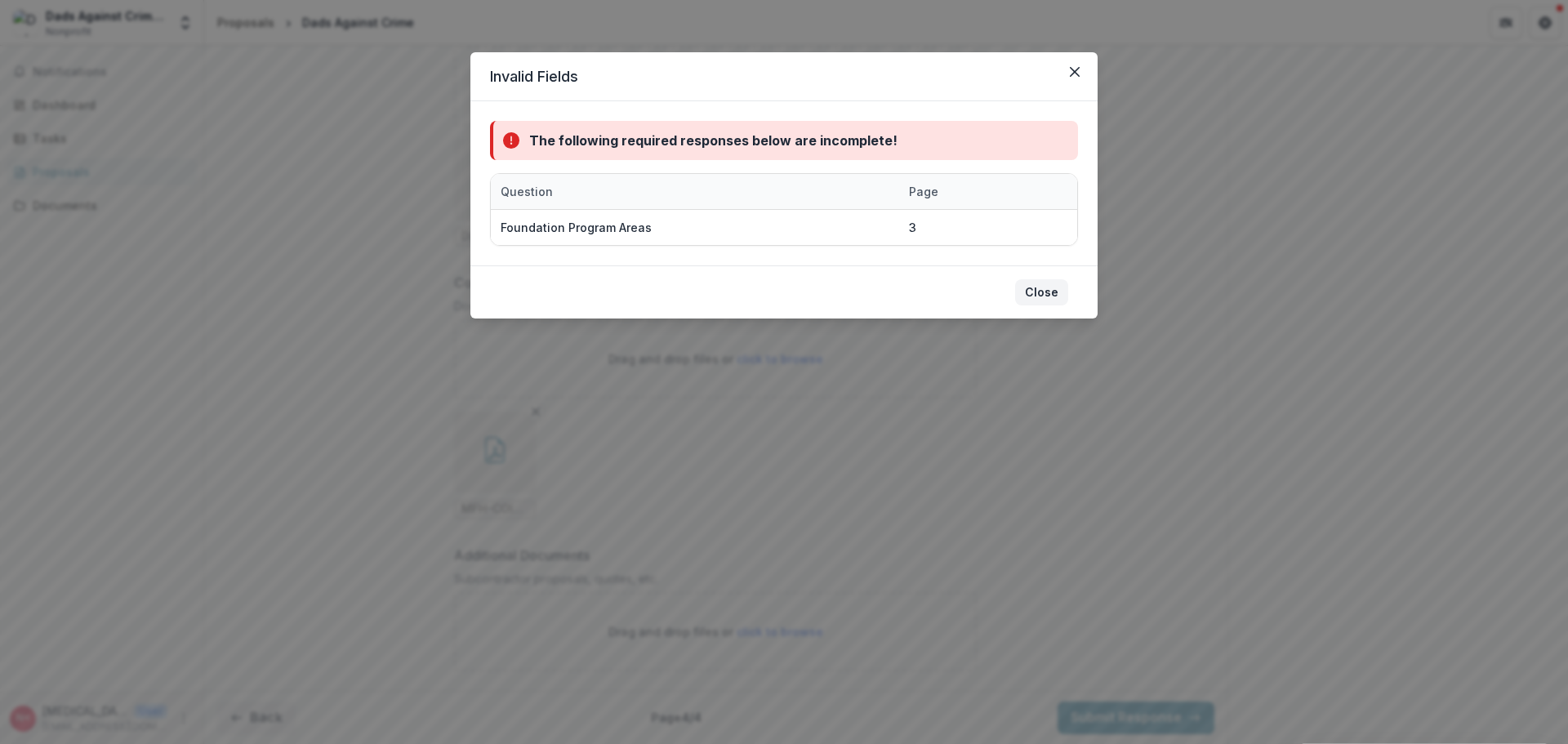
click at [1056, 300] on button "Close" at bounding box center [1042, 293] width 53 height 26
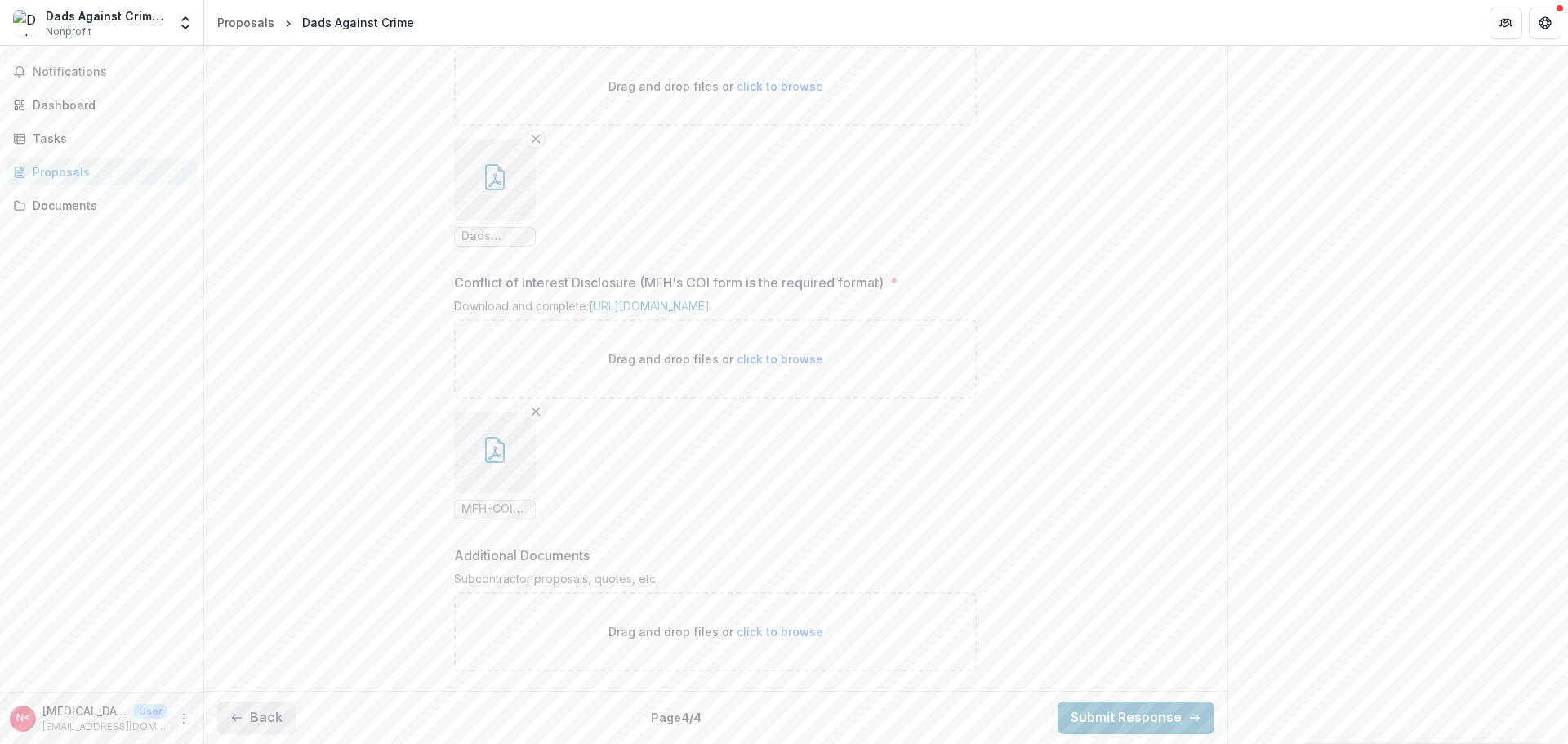
click at [277, 711] on button "Back" at bounding box center [257, 718] width 79 height 32
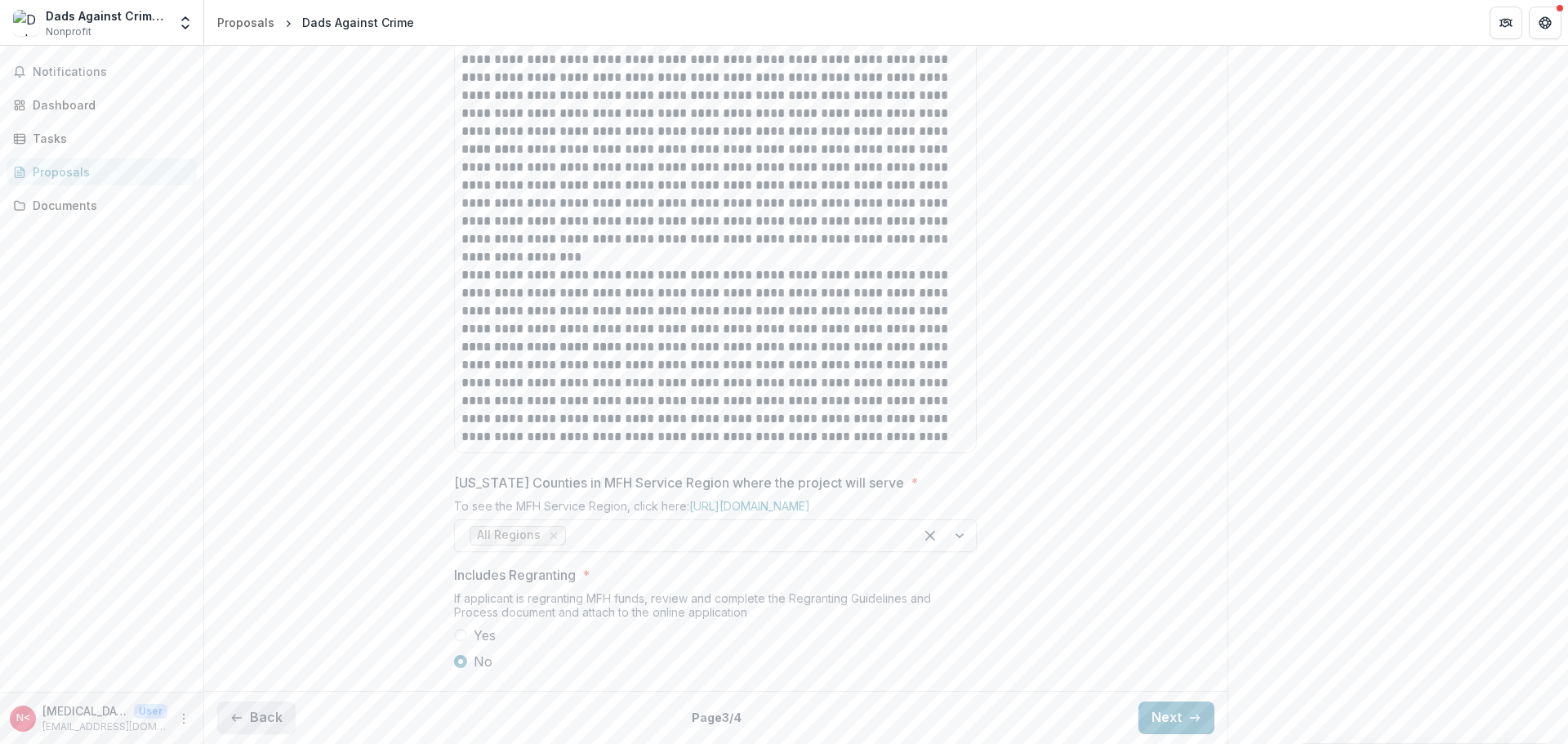
scroll to position [972, 0]
click at [277, 711] on button "Back" at bounding box center [257, 718] width 79 height 32
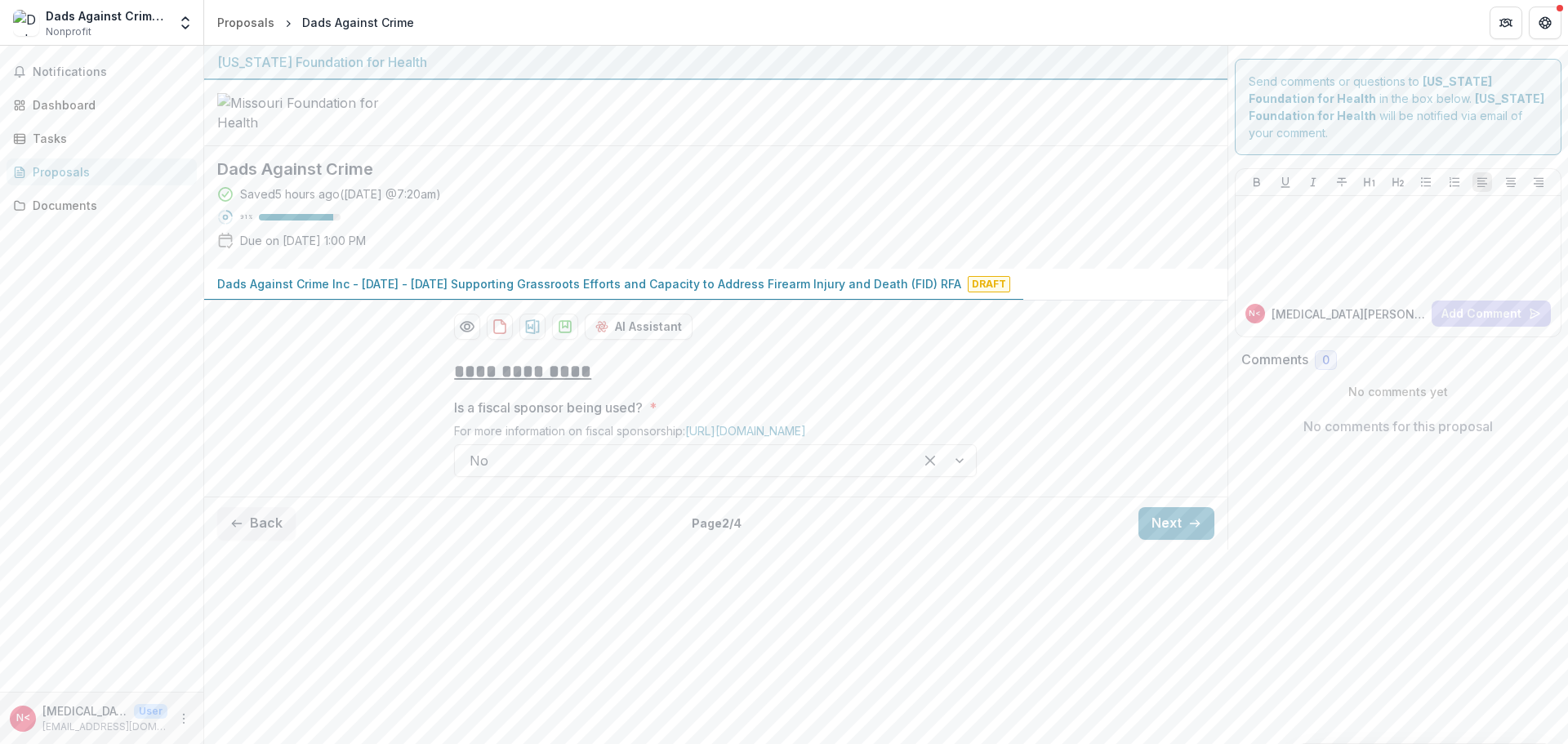
drag, startPoint x: 1153, startPoint y: 650, endPoint x: 1135, endPoint y: 648, distance: 18.1
click at [1153, 540] on button "Next" at bounding box center [1176, 523] width 76 height 32
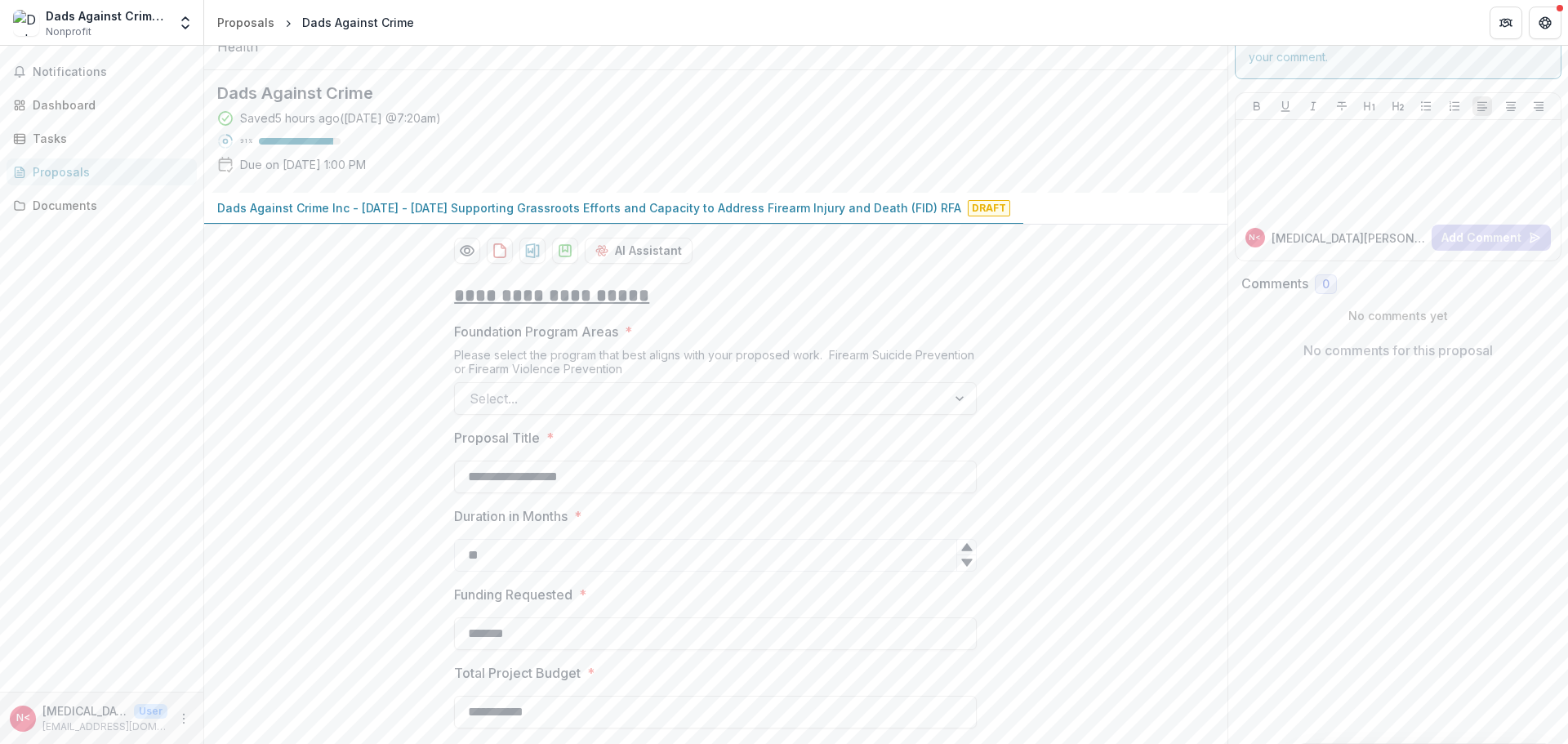
scroll to position [245, 0]
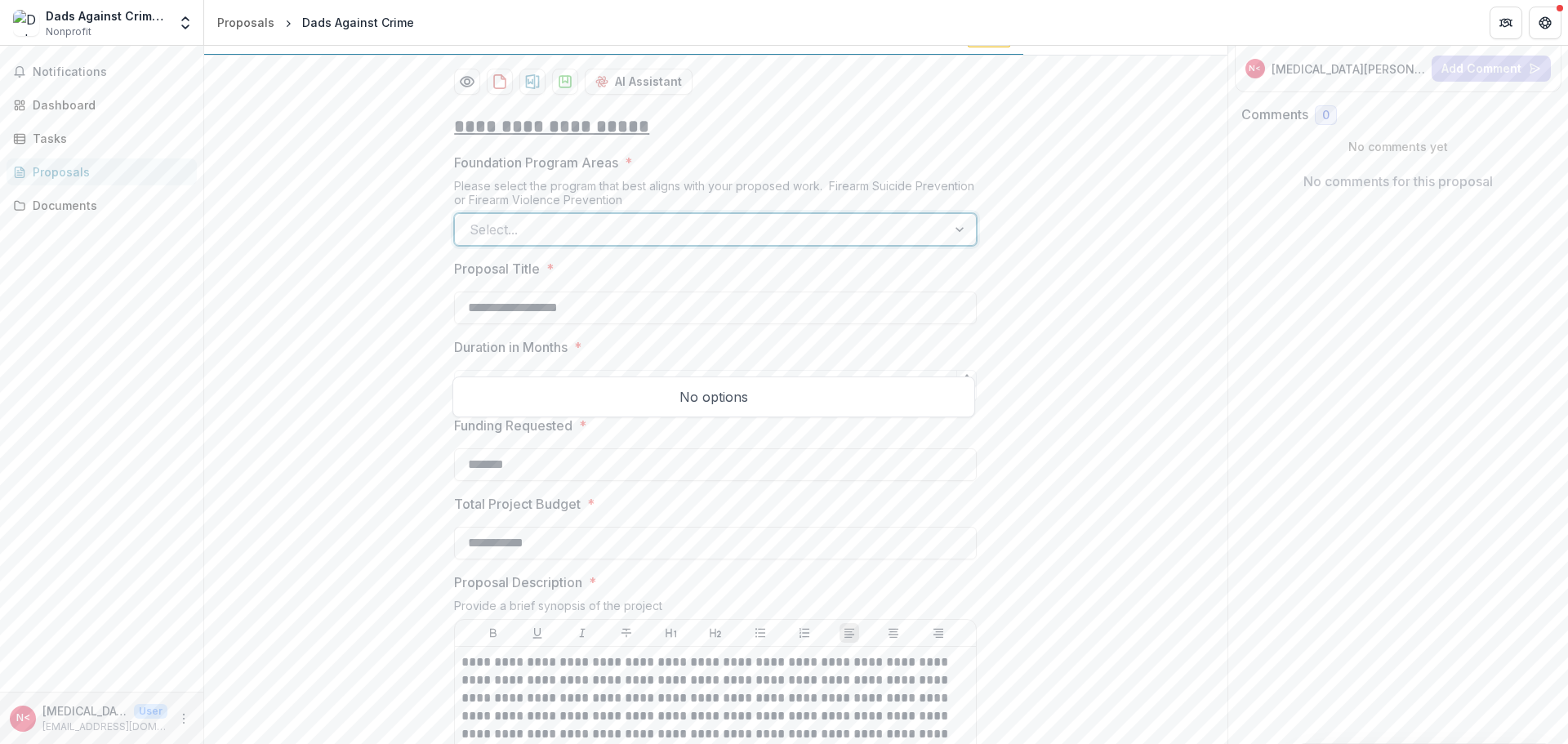
click at [651, 241] on div at bounding box center [701, 230] width 463 height 23
drag, startPoint x: 752, startPoint y: 407, endPoint x: 740, endPoint y: 404, distance: 12.4
click at [742, 405] on div "No options" at bounding box center [713, 396] width 514 height 32
click at [723, 400] on div "No options" at bounding box center [713, 396] width 514 height 32
click at [857, 274] on div "**********" at bounding box center [715, 695] width 523 height 1187
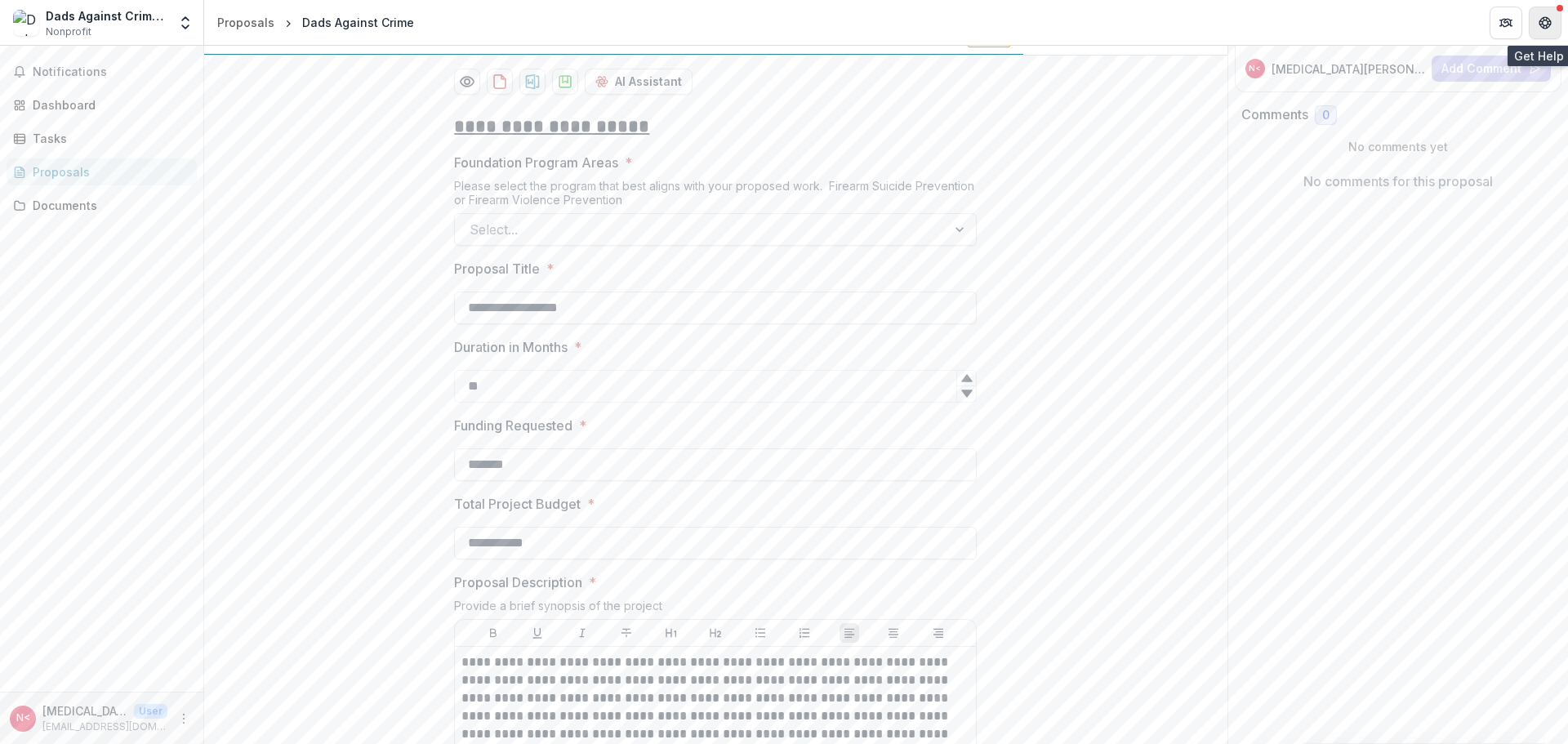
click at [1550, 25] on icon "Get Help" at bounding box center [1550, 22] width 4 height 4
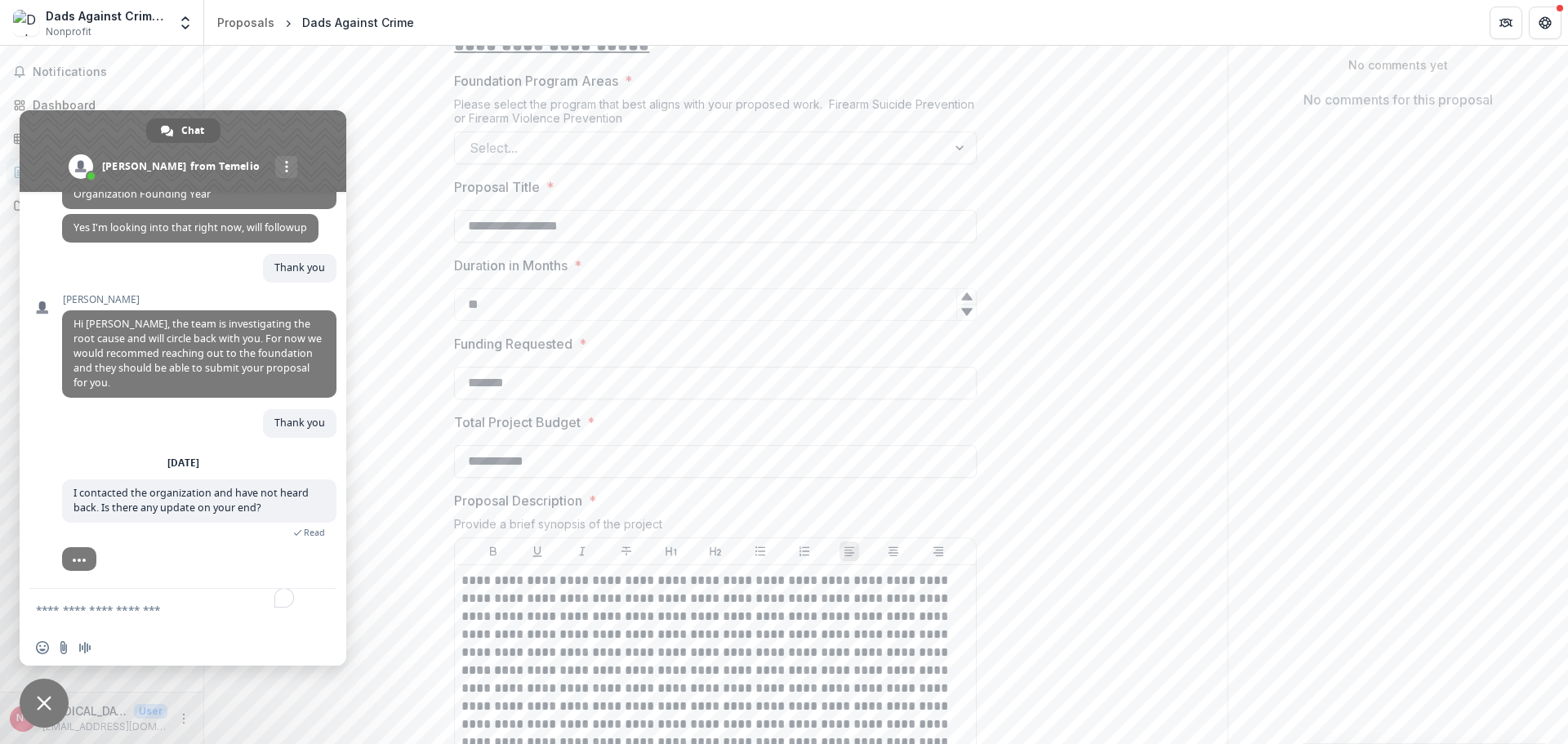
scroll to position [520, 0]
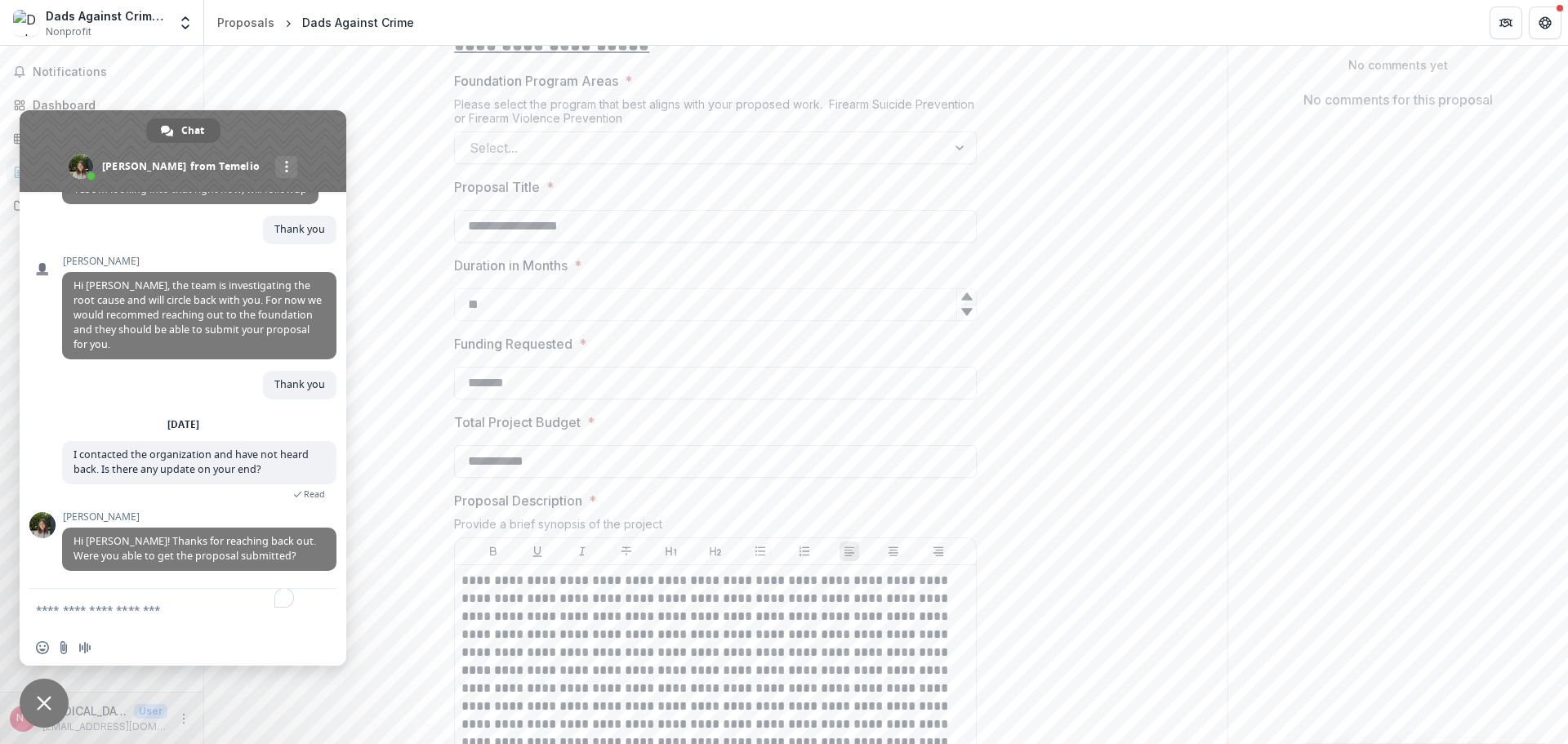
click at [131, 620] on textarea "To enrich screen reader interactions, please activate Accessibility in Grammarl…" at bounding box center [166, 609] width 261 height 41
type textarea "**********"
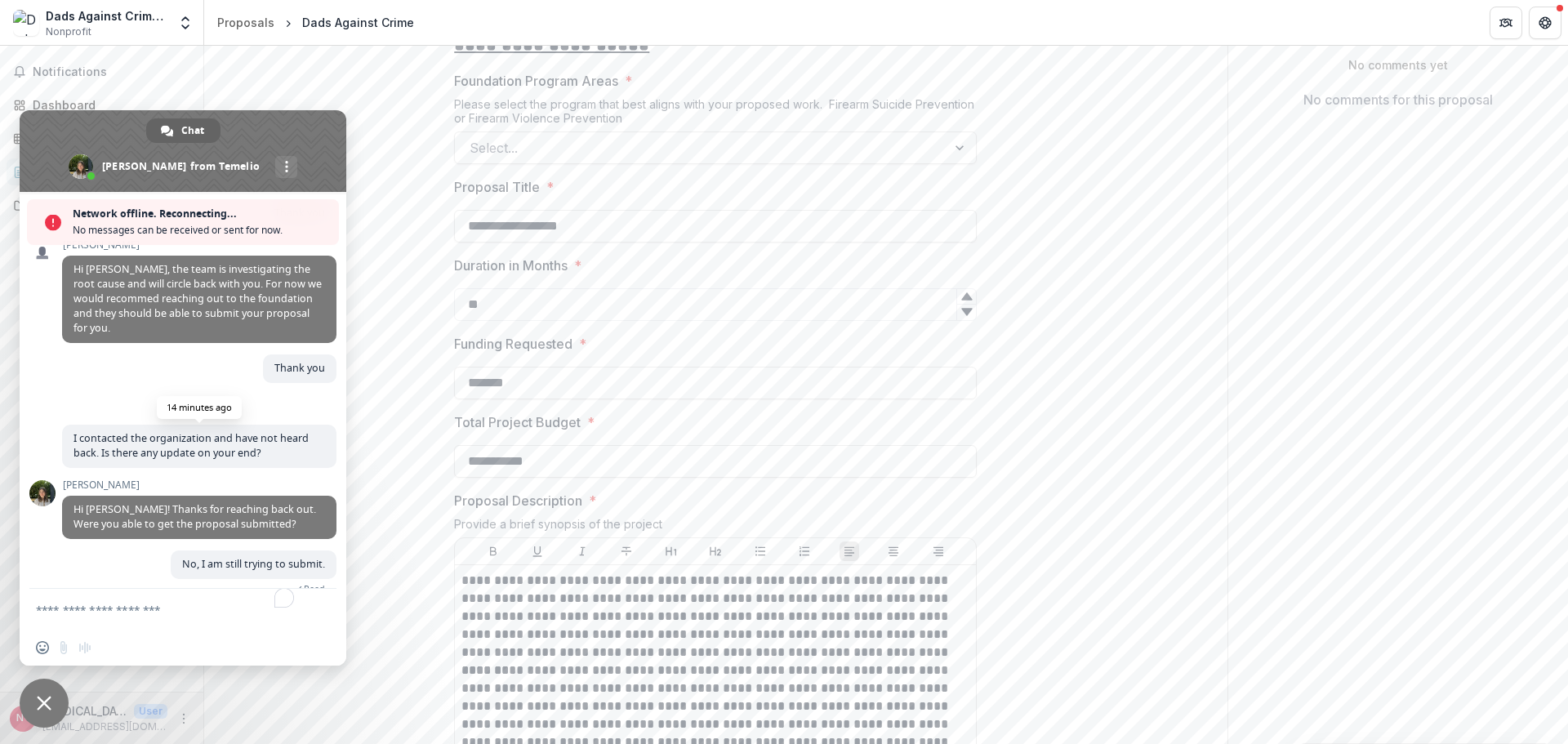
scroll to position [613, 0]
